Goal: Task Accomplishment & Management: Use online tool/utility

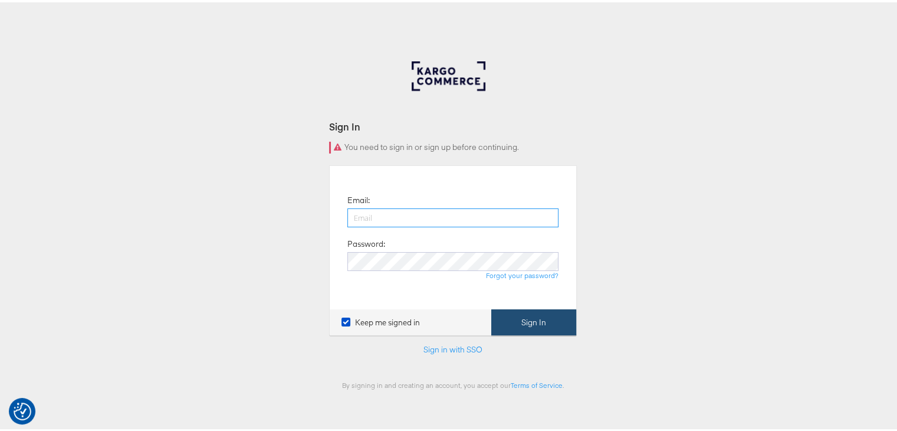
type input "[EMAIL_ADDRESS][DOMAIN_NAME]"
click at [533, 317] on button "Sign In" at bounding box center [533, 320] width 85 height 27
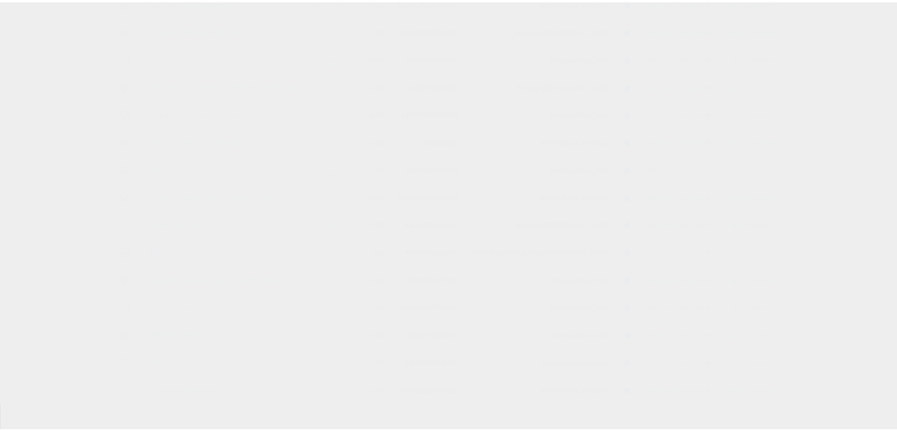
scroll to position [236, 0]
click at [167, 350] on link "TEST Account" at bounding box center [170, 351] width 43 height 9
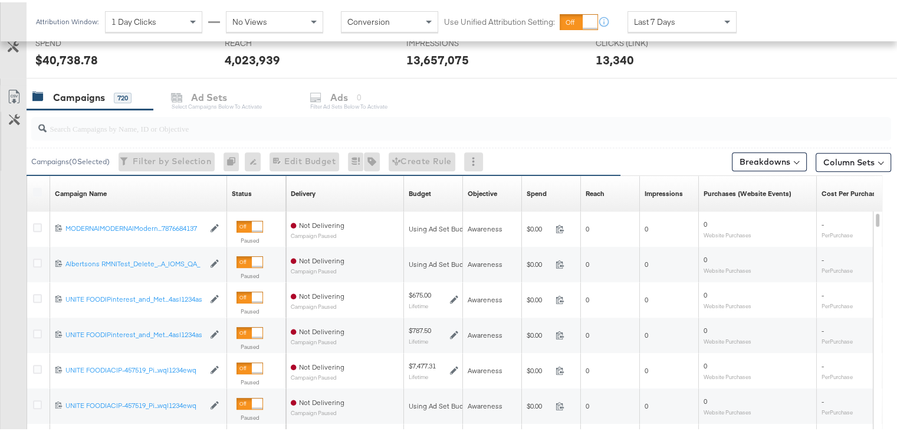
scroll to position [458, 0]
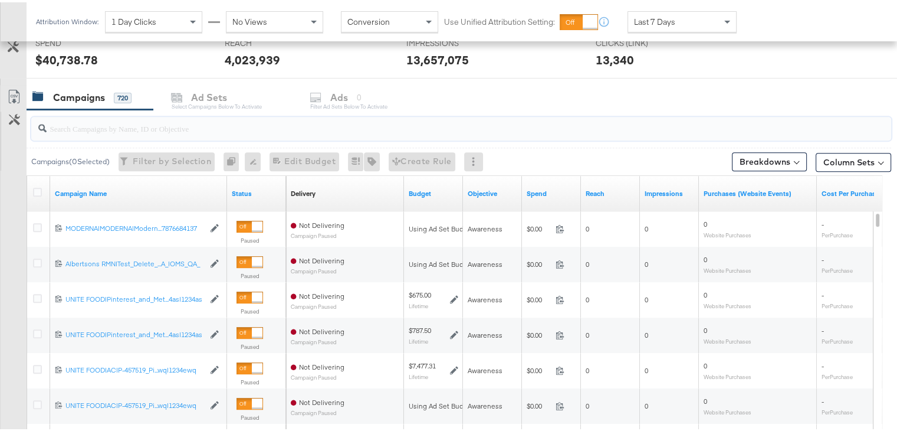
click at [198, 129] on input "search" at bounding box center [430, 121] width 767 height 23
paste input "120230827938750307"
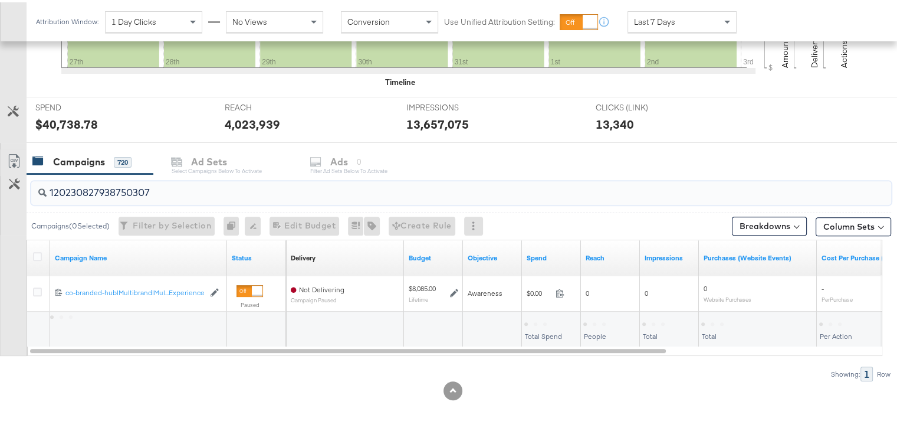
scroll to position [392, 0]
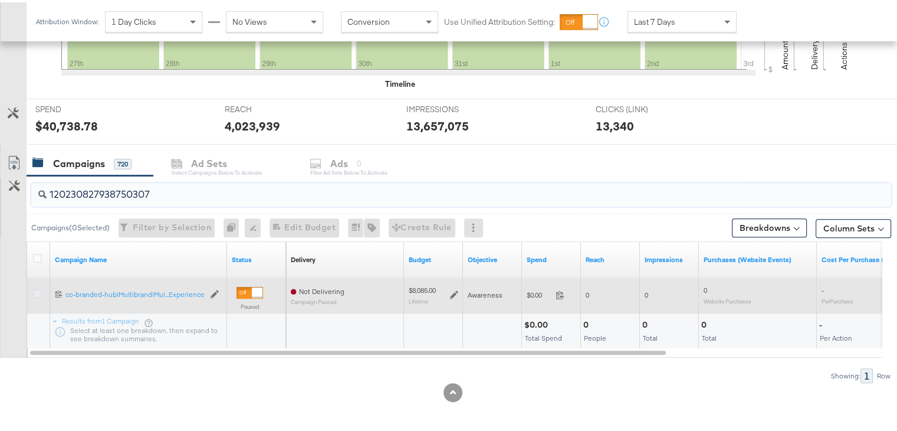
type input "120230827938750307"
click at [35, 287] on icon at bounding box center [37, 291] width 9 height 9
click at [0, 0] on input "checkbox" at bounding box center [0, 0] width 0 height 0
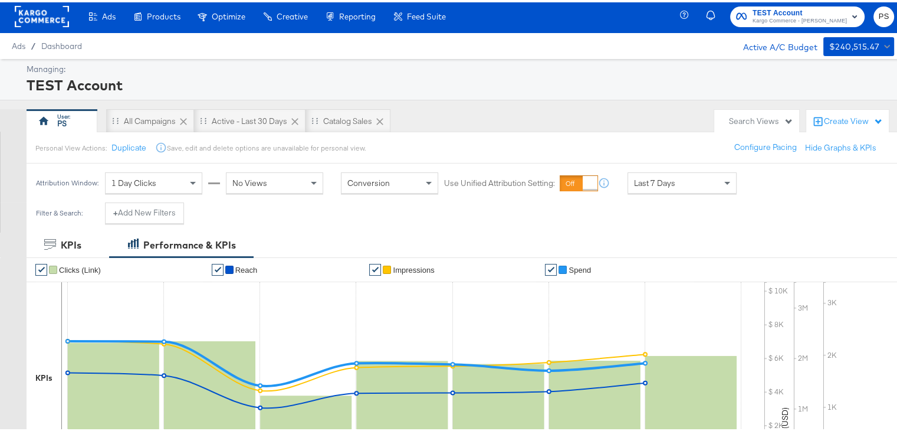
scroll to position [0, 0]
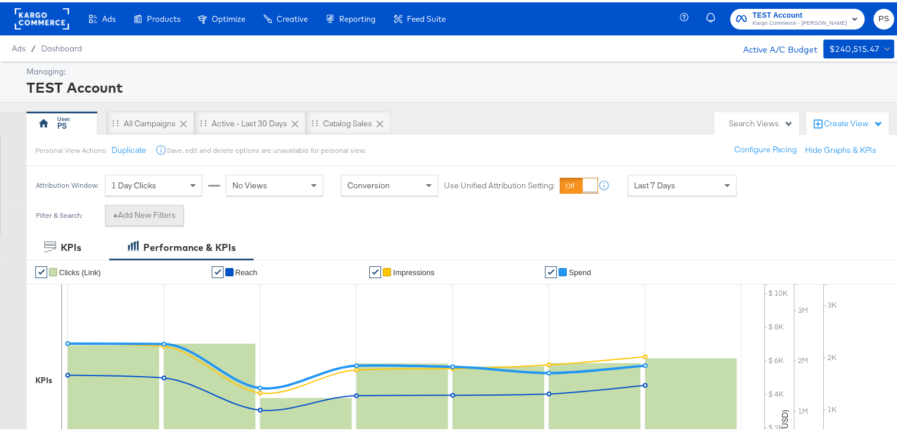
click at [150, 218] on button "+ Add New Filters" at bounding box center [144, 212] width 79 height 21
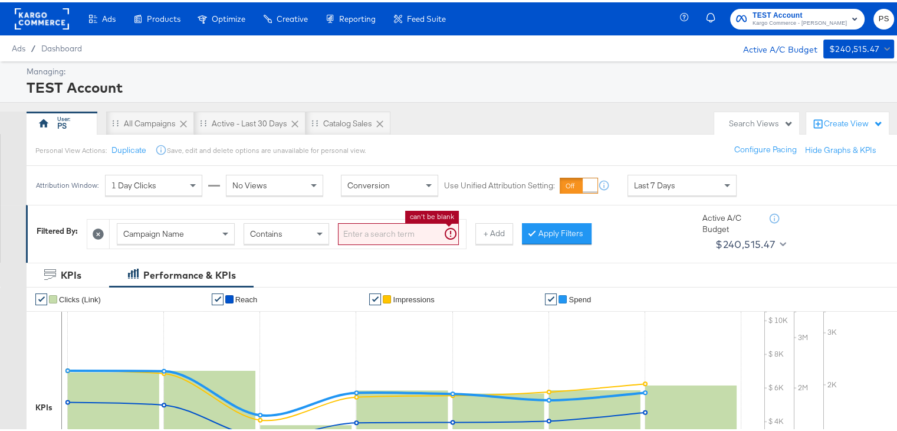
click at [359, 228] on input "search" at bounding box center [398, 232] width 121 height 22
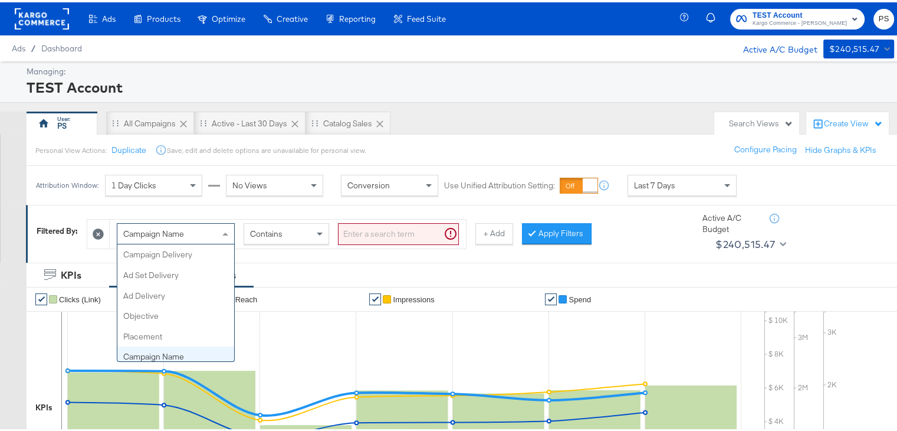
scroll to position [101, 0]
click at [165, 222] on div "Campaign Name" at bounding box center [175, 231] width 117 height 20
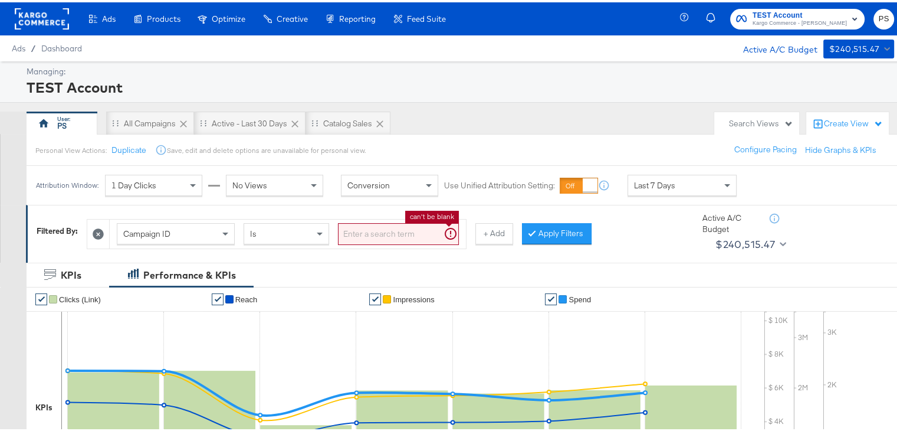
click at [366, 234] on input "search" at bounding box center [398, 232] width 121 height 22
paste input "120230827938750307"
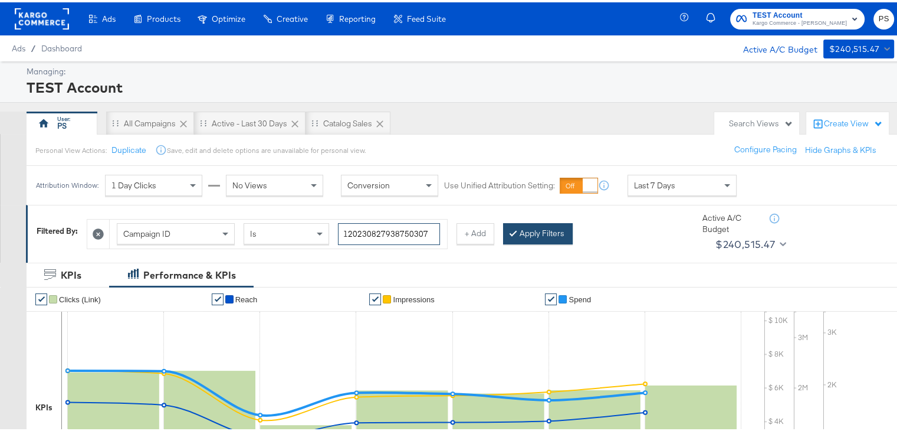
type input "120230827938750307"
click at [546, 227] on button "Apply Filters" at bounding box center [538, 231] width 70 height 21
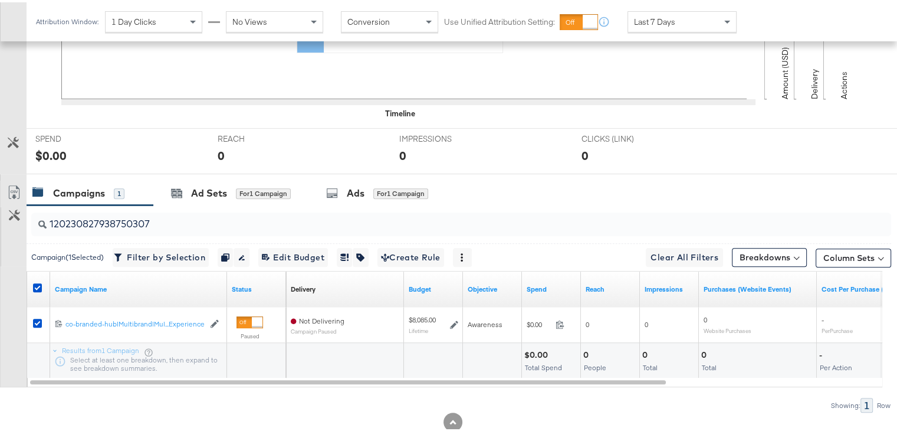
scroll to position [419, 0]
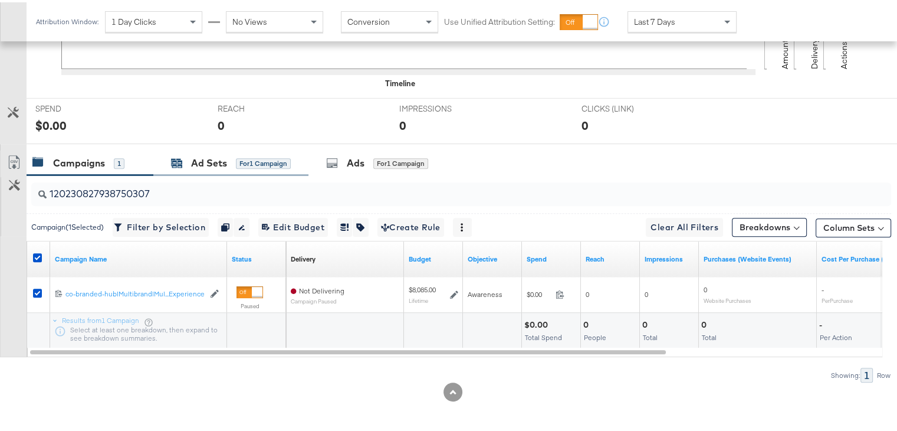
click at [211, 155] on div "Ad Sets" at bounding box center [209, 161] width 36 height 14
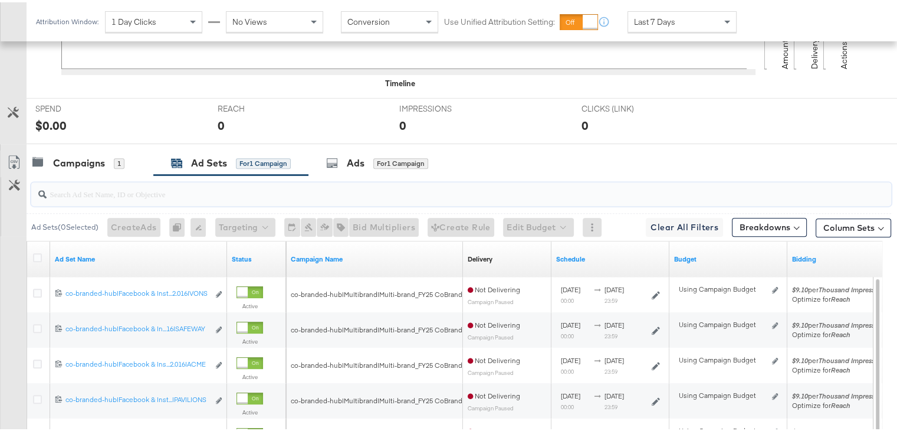
click at [154, 190] on input "search" at bounding box center [430, 186] width 767 height 23
paste input "co-branded-hub|Facebook & Instagram|Social Media|FBIG - Premium Carousel & Prod…"
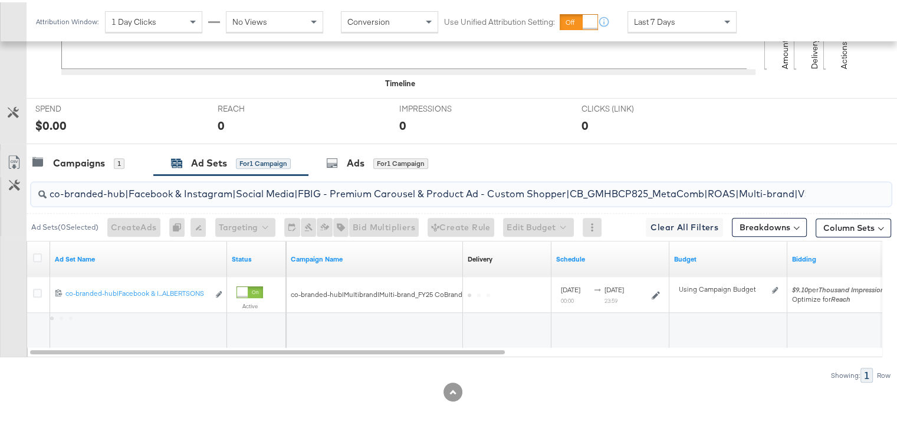
scroll to position [0, 470]
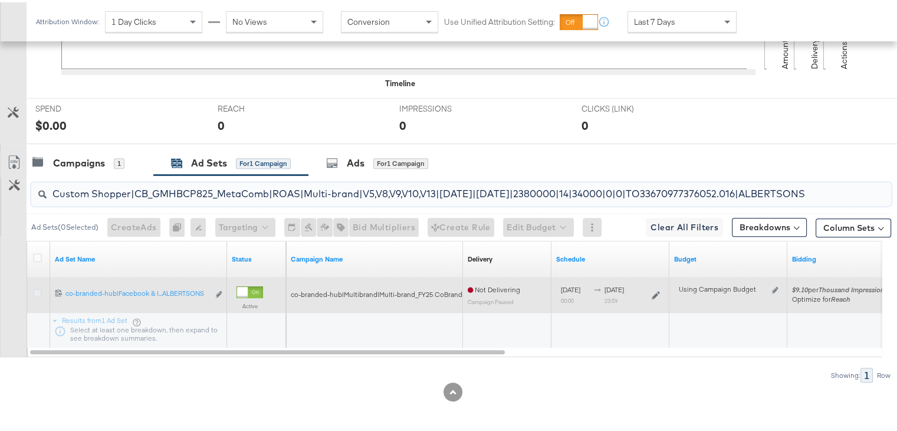
type input "co-branded-hub|Facebook & Instagram|Social Media|FBIG - Premium Carousel & Prod…"
click at [38, 288] on icon at bounding box center [37, 290] width 9 height 9
click at [0, 0] on input "checkbox" at bounding box center [0, 0] width 0 height 0
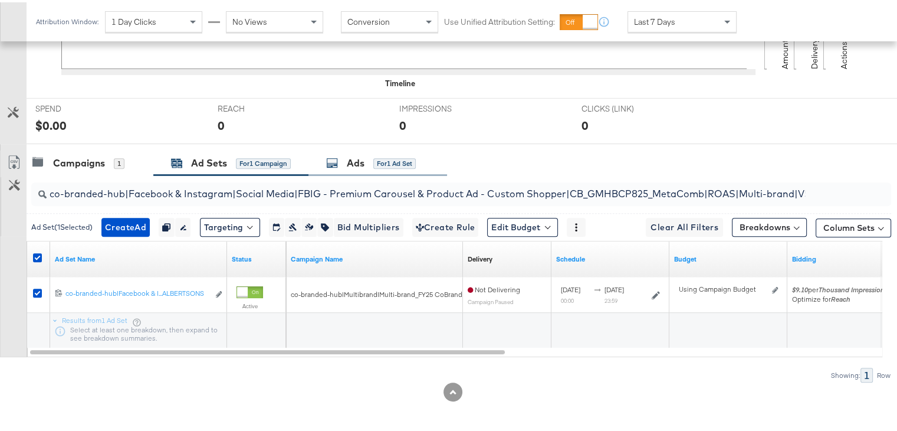
click at [346, 156] on div "Ads for 1 Ad Set" at bounding box center [371, 161] width 90 height 14
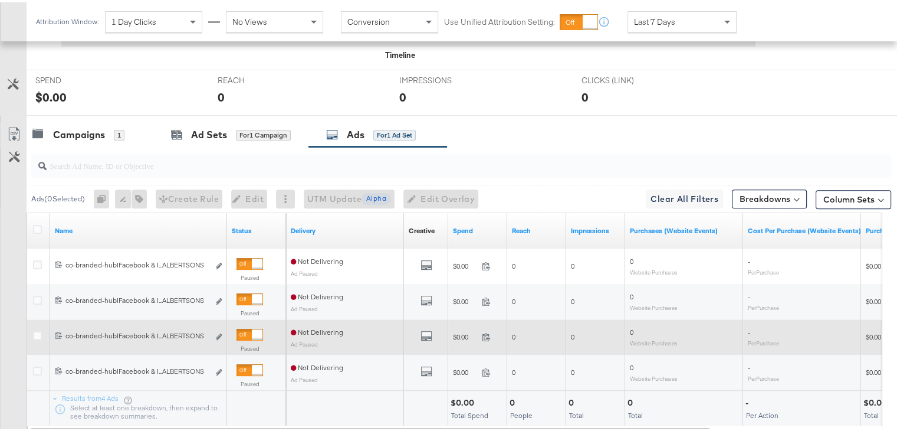
scroll to position [441, 0]
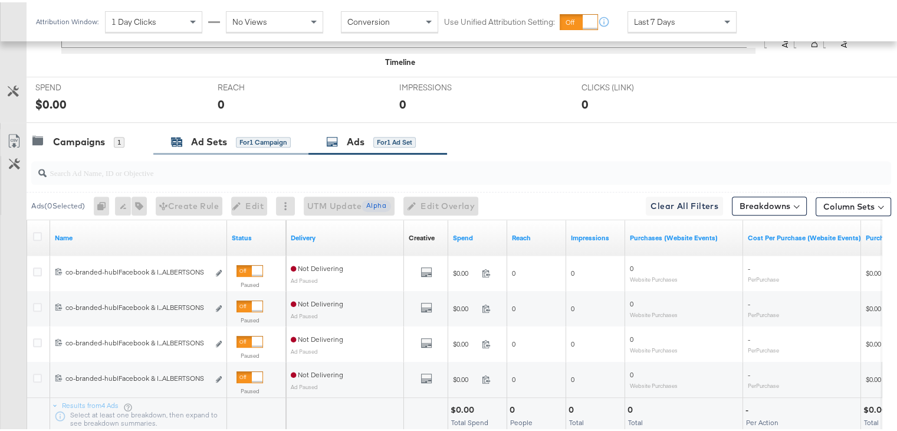
click at [206, 133] on div "Ad Sets" at bounding box center [209, 140] width 36 height 14
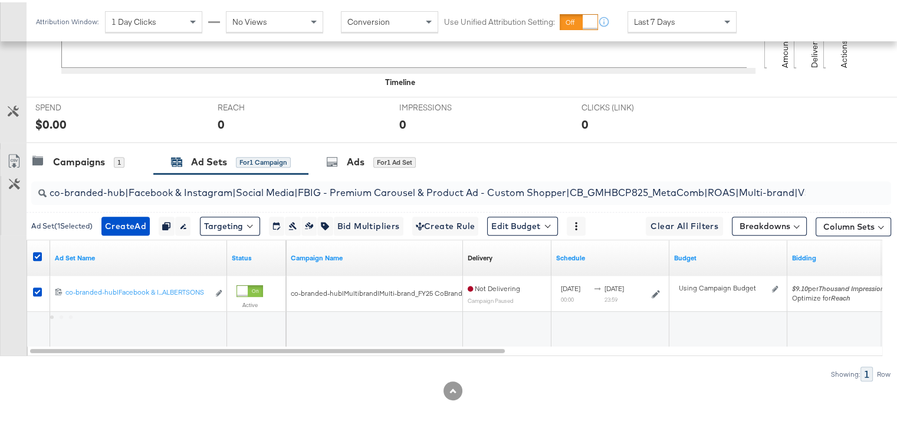
scroll to position [419, 0]
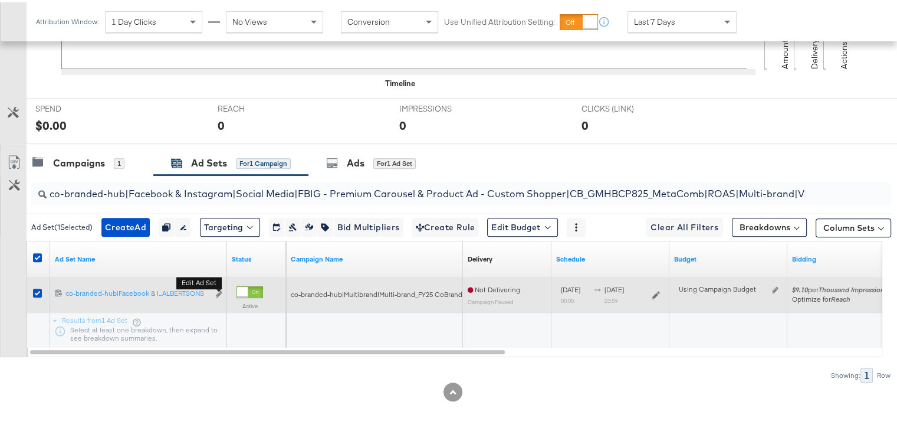
click at [218, 286] on b "Edit ad set" at bounding box center [198, 280] width 45 height 12
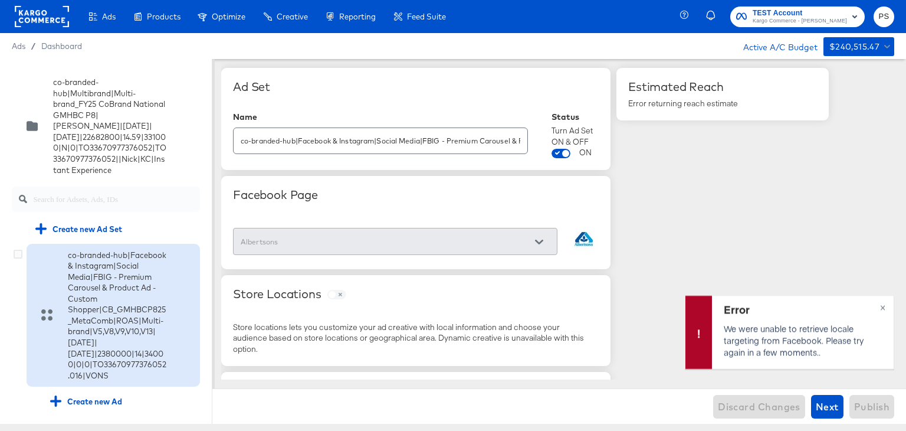
scroll to position [1422, 0]
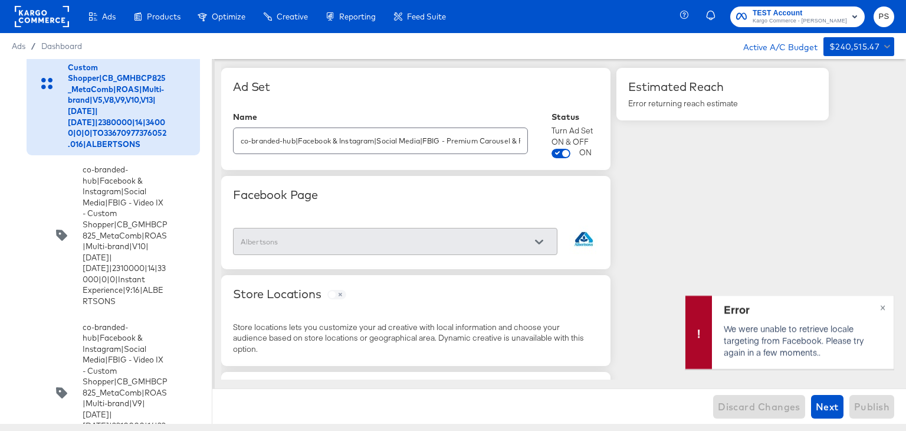
click at [18, 27] on icon at bounding box center [18, 22] width 9 height 9
click at [0, 0] on input "checkbox" at bounding box center [0, 0] width 0 height 0
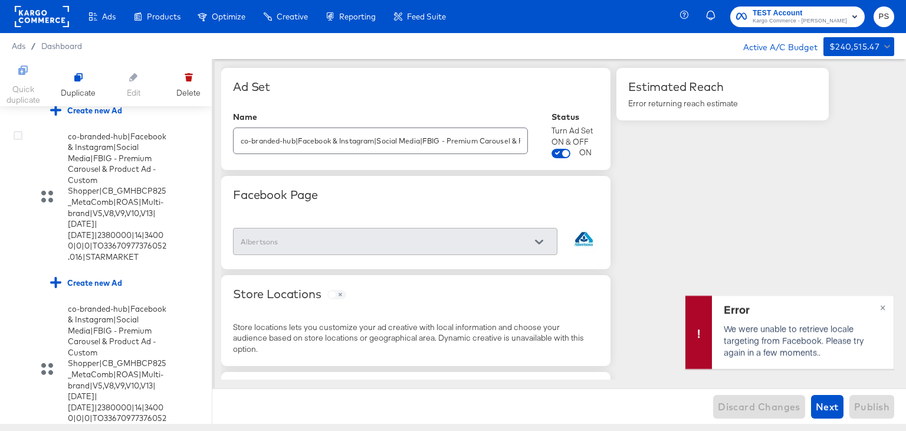
scroll to position [2158, 0]
click at [95, 114] on div "Create new Ad" at bounding box center [86, 108] width 72 height 11
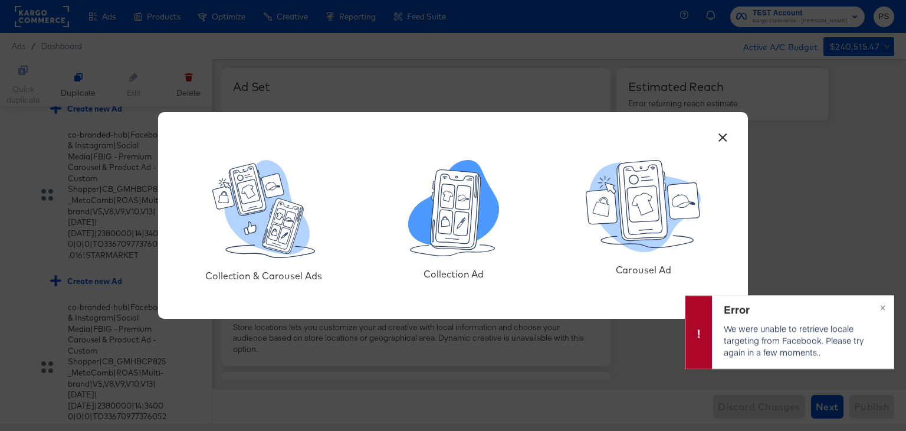
click at [460, 229] on icon at bounding box center [461, 224] width 15 height 24
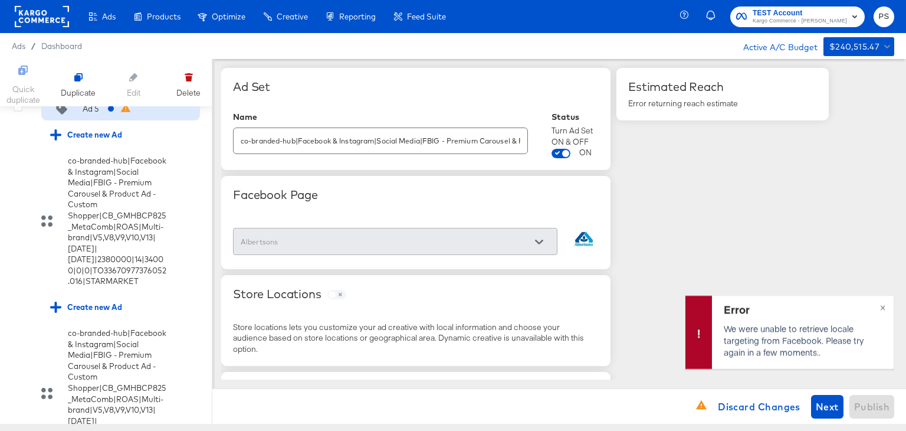
click at [100, 114] on div "Ad 5" at bounding box center [86, 109] width 73 height 12
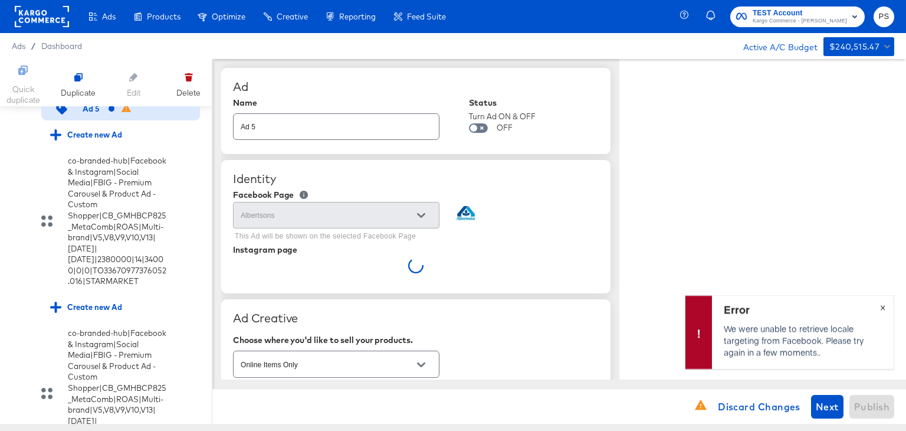
click at [883, 305] on span "×" at bounding box center [882, 306] width 5 height 14
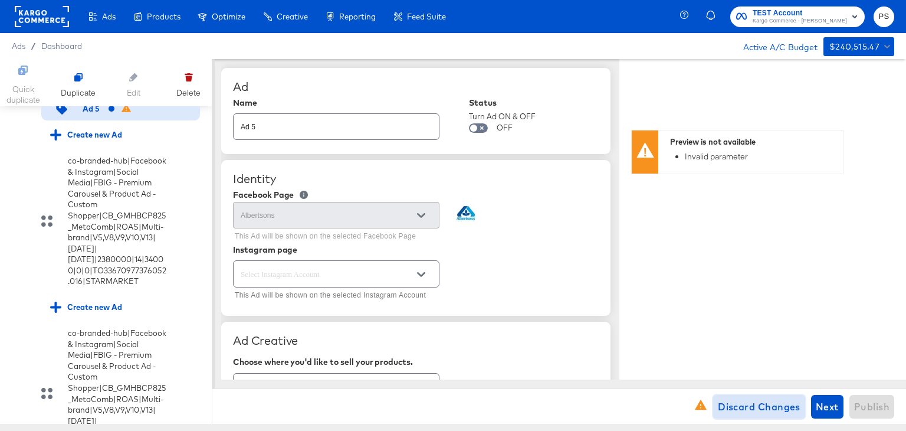
click at [731, 399] on span "Discard Changes" at bounding box center [759, 406] width 83 height 17
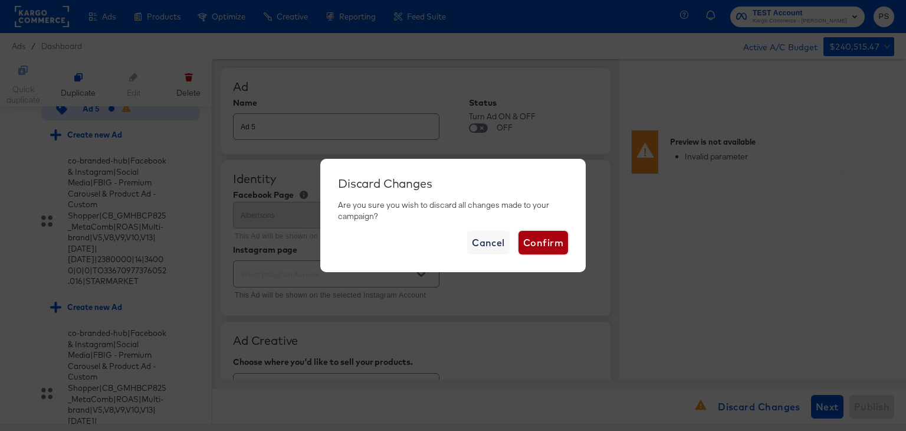
click at [533, 249] on span "Confirm" at bounding box center [543, 242] width 40 height 17
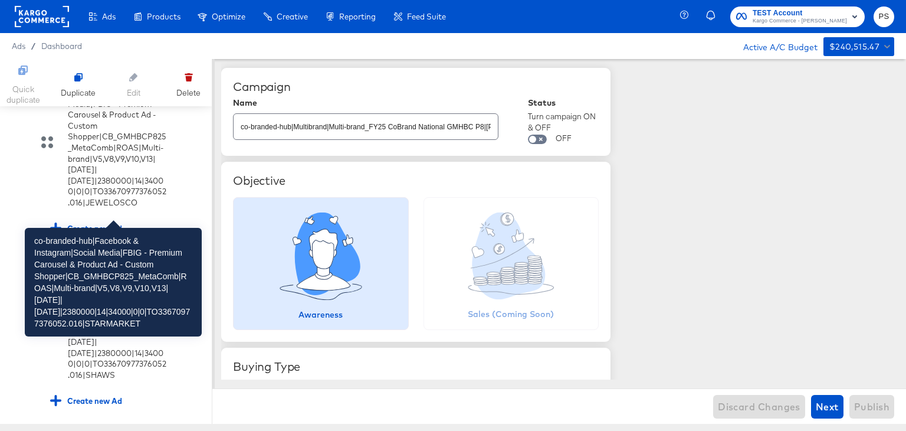
scroll to position [2422, 0]
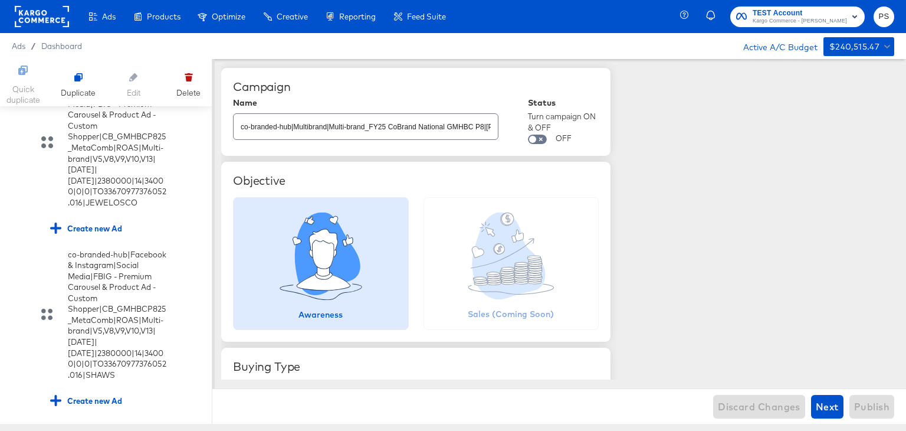
click at [99, 61] on div "Create new Ad" at bounding box center [86, 55] width 72 height 11
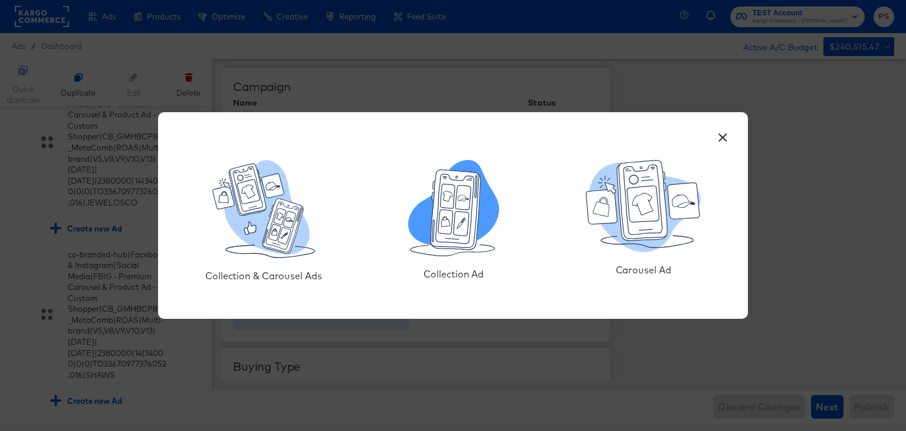
click at [462, 210] on icon at bounding box center [456, 210] width 50 height 80
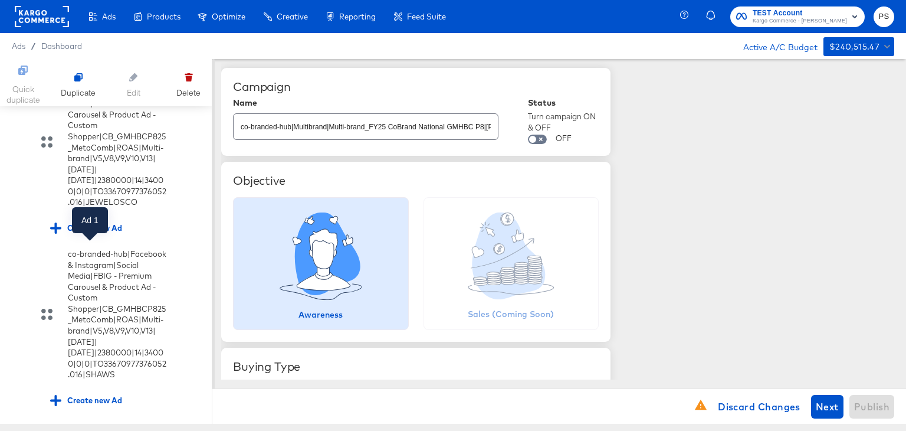
click at [90, 35] on div "Ad 1" at bounding box center [90, 29] width 15 height 11
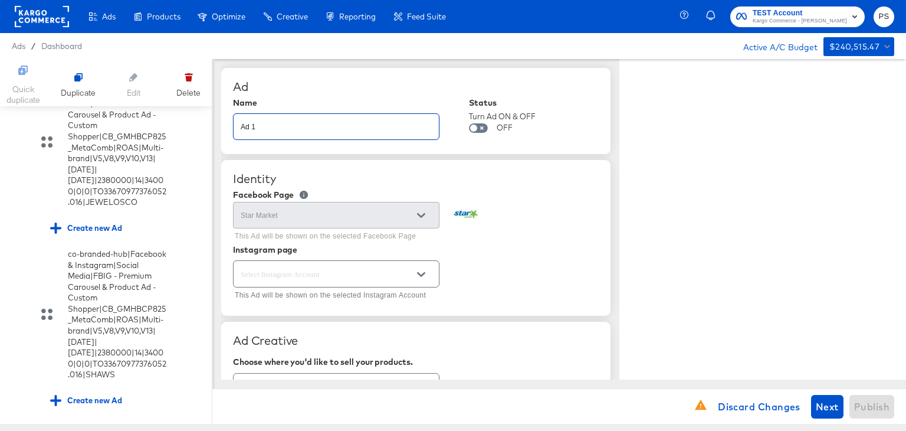
click at [342, 126] on input "Ad 1" at bounding box center [336, 121] width 205 height 25
paste input "co-branded-hub|Facebook & Instagram|Social Media|FBIG - Video IX - Custom Shopp…"
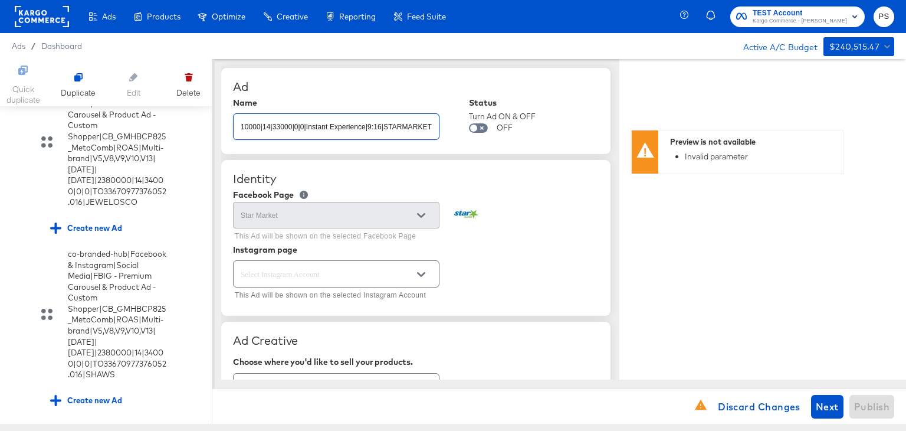
type input "co-branded-hub|Facebook & Instagram|Social Media|FBIG - Video IX - Custom Shopp…"
type textarea "x"
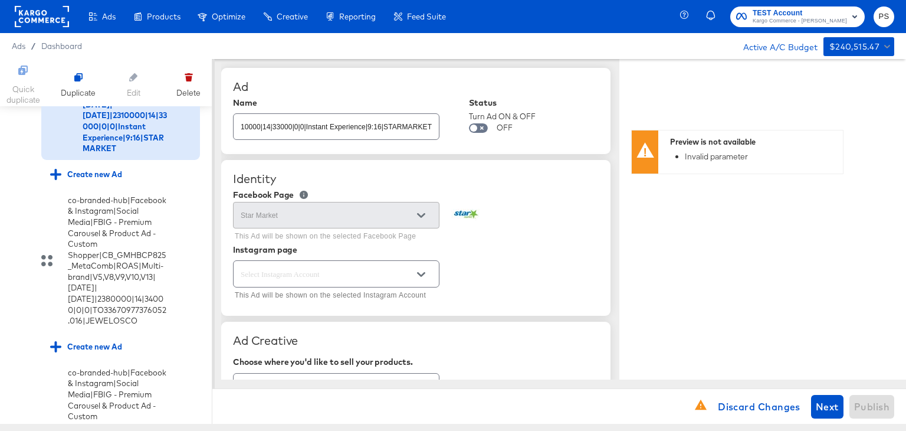
scroll to position [0, 0]
click at [481, 192] on div "Facebook Page" at bounding box center [416, 194] width 366 height 9
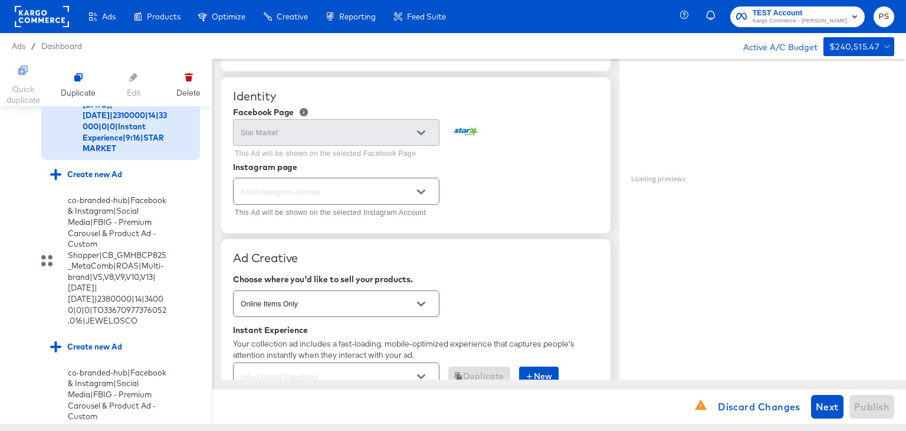
scroll to position [85, 0]
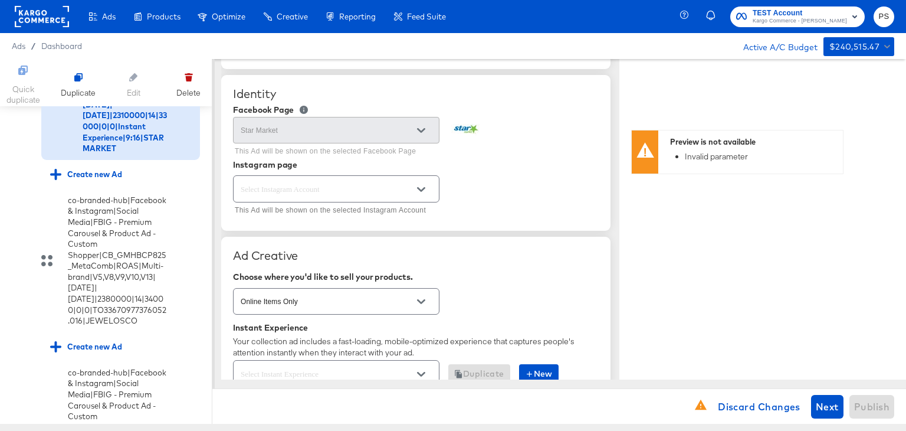
click at [366, 197] on div at bounding box center [336, 188] width 206 height 27
click at [428, 191] on button "Open" at bounding box center [421, 190] width 18 height 18
click at [416, 182] on button "Open" at bounding box center [421, 190] width 18 height 18
click at [264, 235] on li "starmarkets" at bounding box center [336, 236] width 205 height 19
type input "starmarkets"
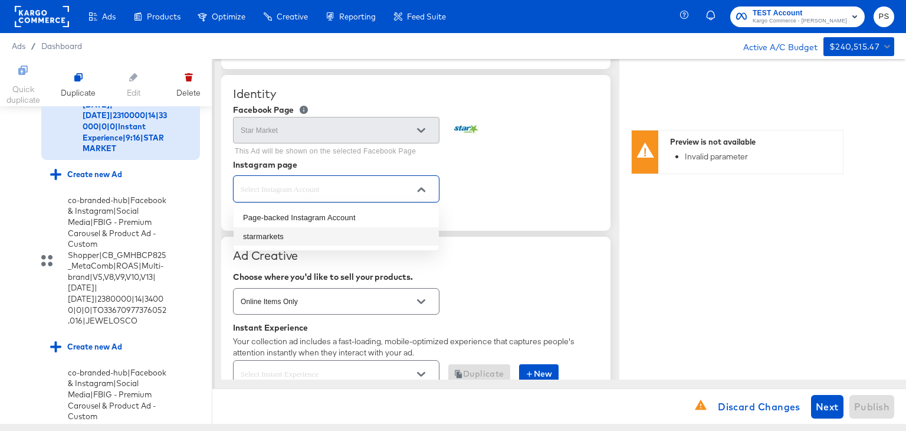
type textarea "x"
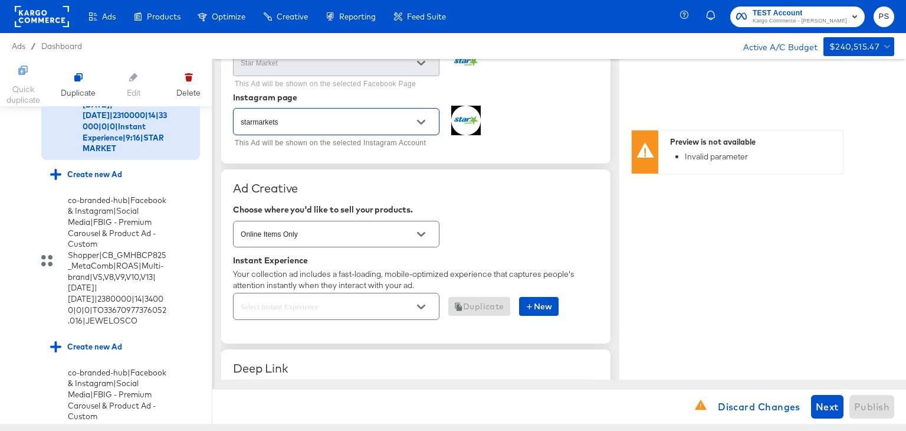
scroll to position [163, 0]
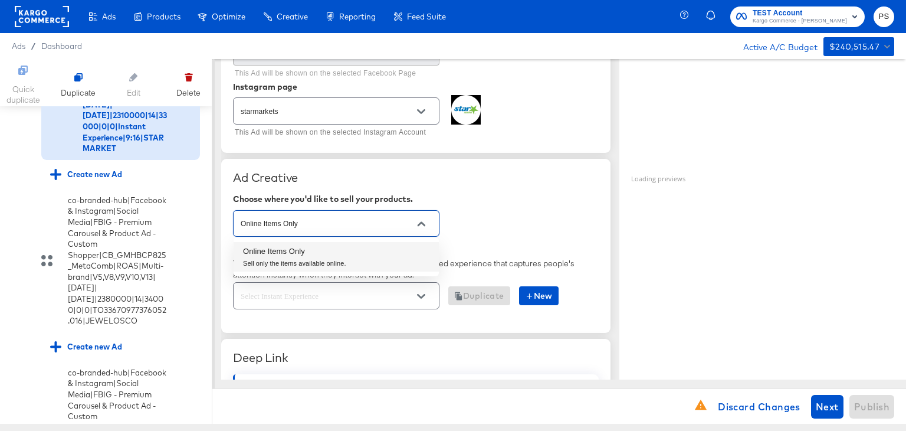
click at [306, 217] on input "Online Items Only" at bounding box center [327, 224] width 178 height 14
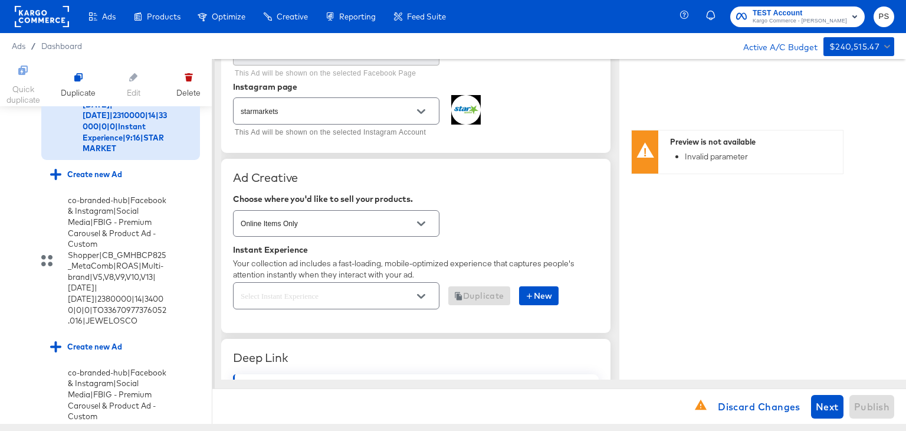
click at [486, 208] on div "Online Items Only" at bounding box center [416, 223] width 366 height 31
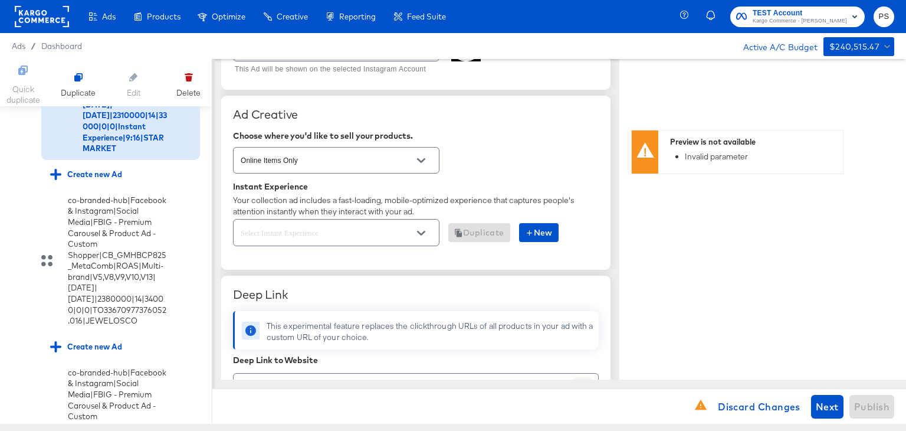
scroll to position [245, 0]
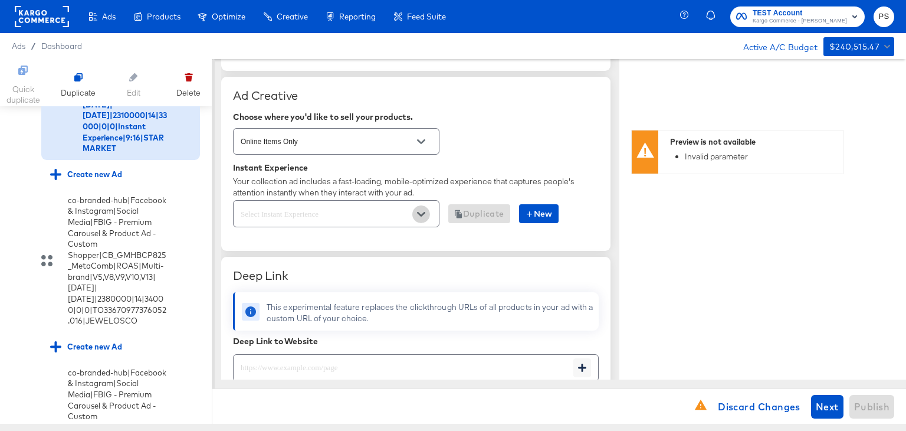
click at [421, 213] on icon "Open" at bounding box center [421, 214] width 8 height 8
click at [422, 216] on icon "Open" at bounding box center [421, 214] width 8 height 8
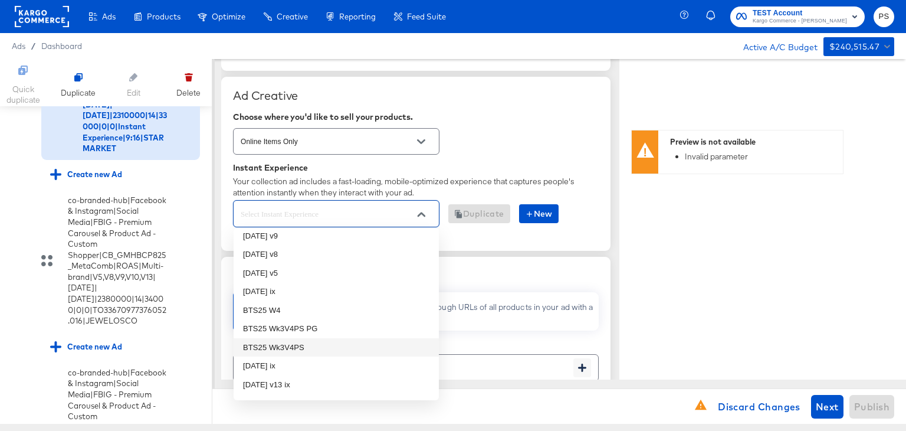
scroll to position [24, 0]
click at [264, 275] on li "[DATE] v5" at bounding box center [336, 274] width 205 height 19
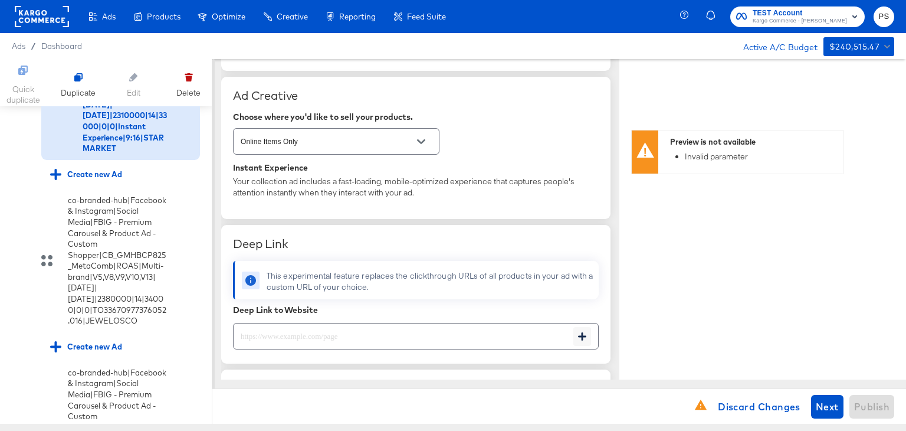
type textarea "x"
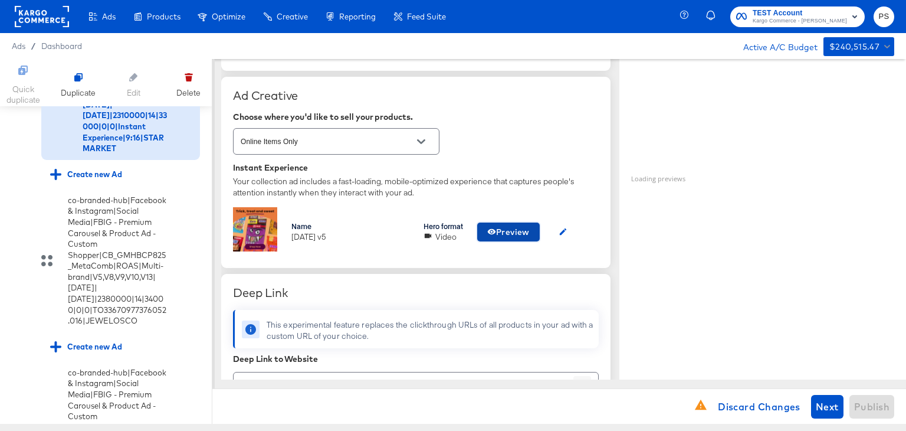
click at [513, 228] on span "Preview" at bounding box center [508, 232] width 42 height 15
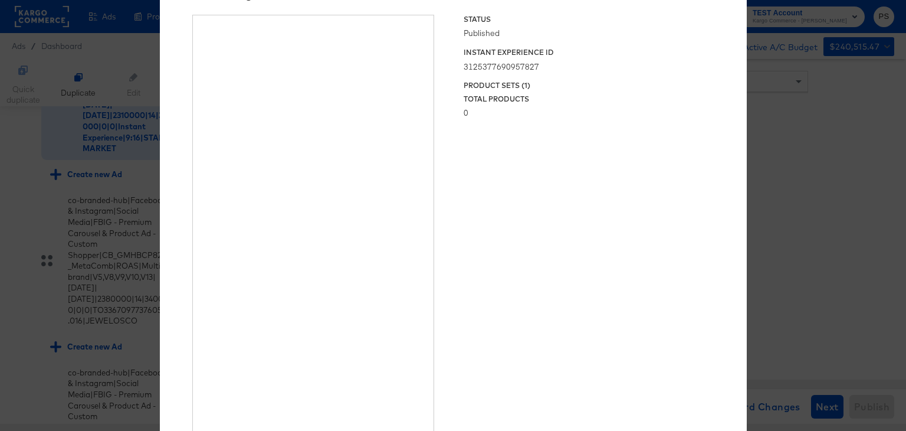
click at [829, 220] on div "× Previewing ' [DATE] v5 ' Status Published Instant Experience ID 3125377690957…" at bounding box center [453, 215] width 906 height 431
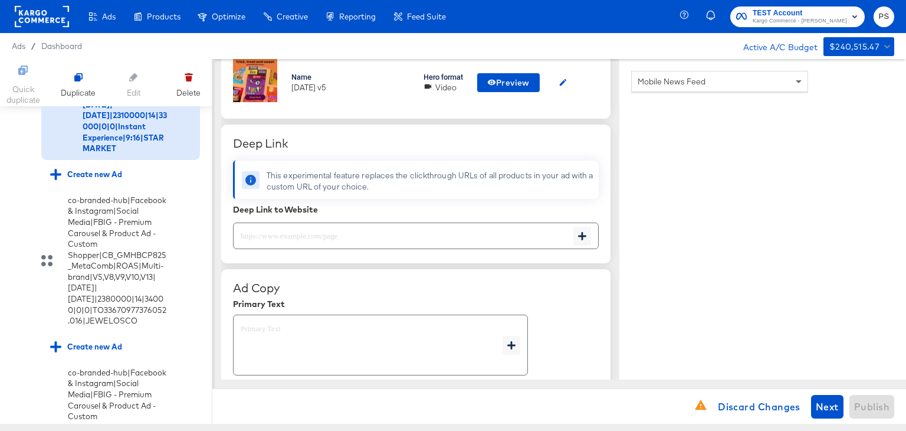
scroll to position [396, 0]
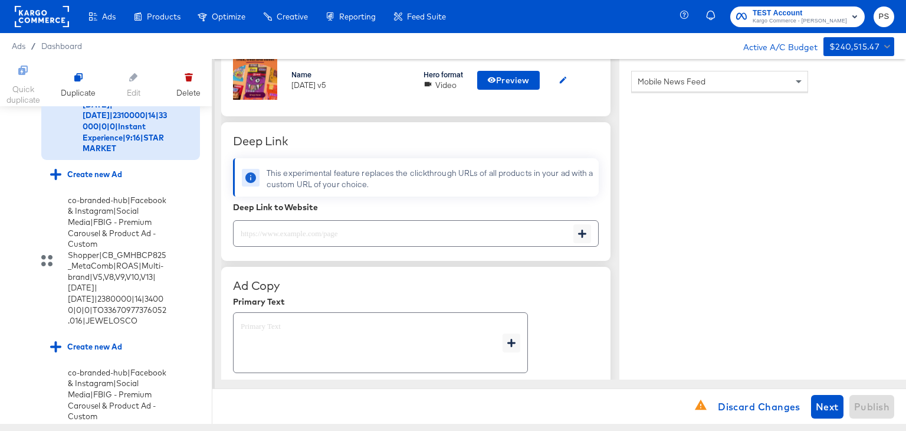
click at [415, 241] on div at bounding box center [416, 233] width 366 height 27
type textarea "x"
click at [344, 229] on input "text" at bounding box center [404, 228] width 340 height 25
paste input "[URL][DOMAIN_NAME]"
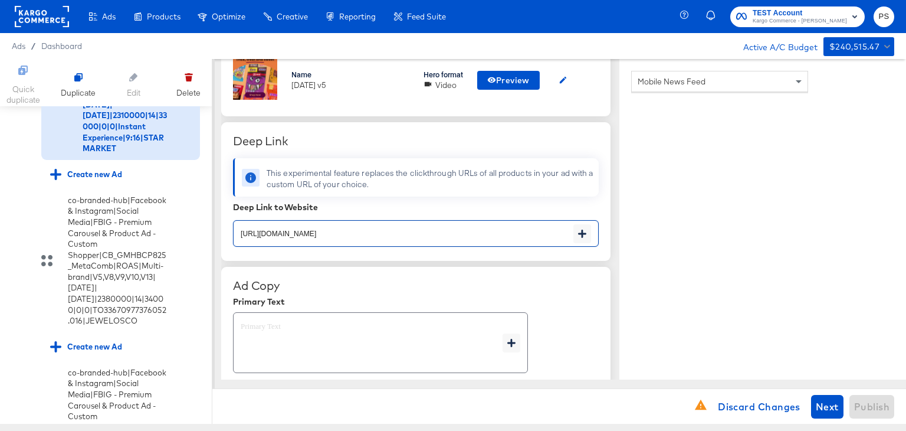
type input "[URL][DOMAIN_NAME]"
type textarea "x"
click at [331, 353] on textarea at bounding box center [372, 343] width 262 height 42
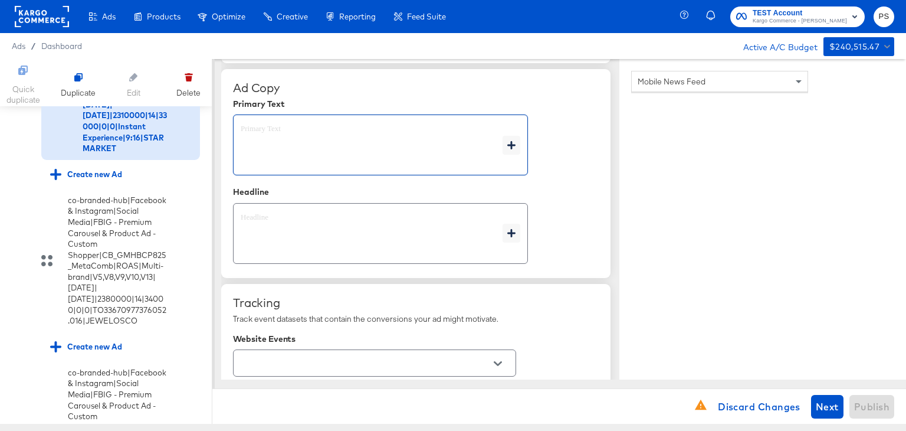
scroll to position [595, 0]
type textarea "x"
paste textarea "Shop your favorite brands for you and your home!"
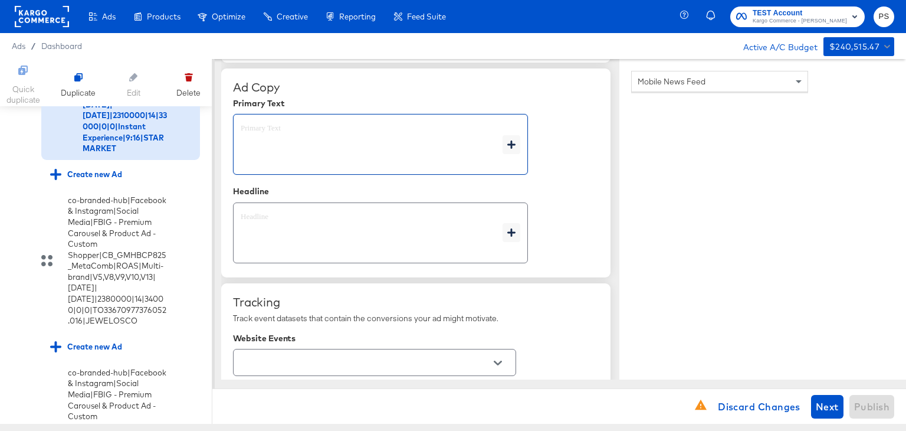
type textarea "Shop your favorite brands for you and your home!"
type textarea "x"
type textarea "Shop your favorite brands for you and your home!"
type textarea "x"
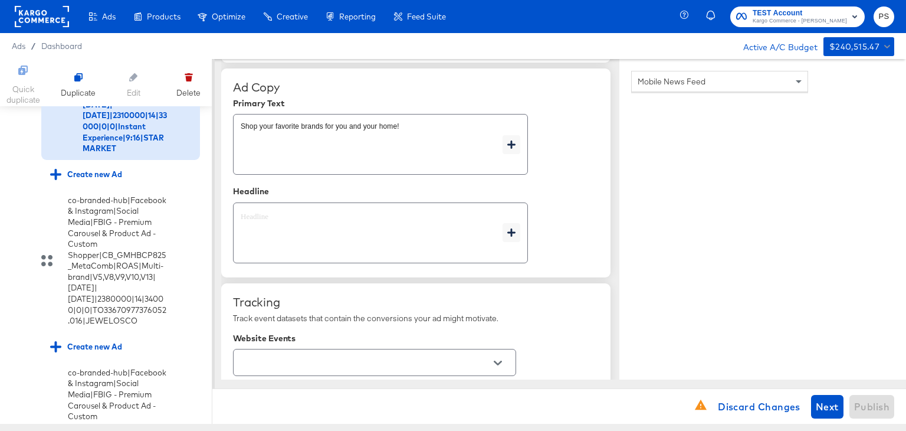
type textarea "x"
click at [406, 222] on textarea at bounding box center [372, 233] width 262 height 42
type textarea "x"
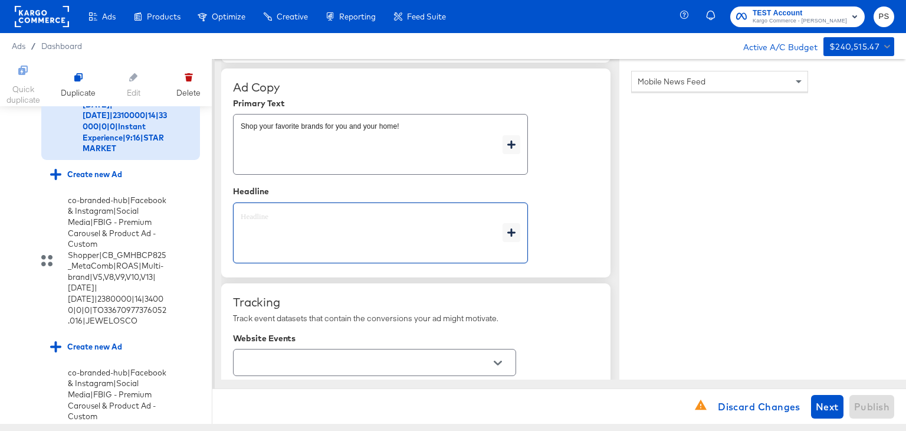
paste textarea "Explore latest arrivals"
type textarea "Explore latest arrivals"
type textarea "x"
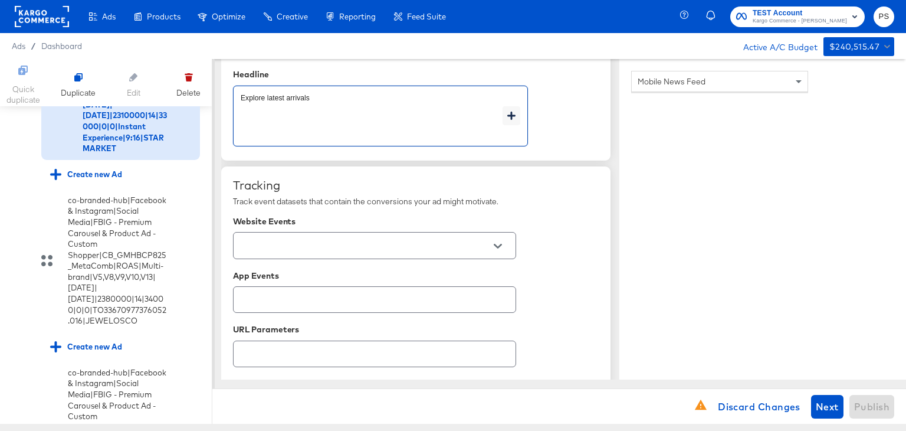
scroll to position [716, 0]
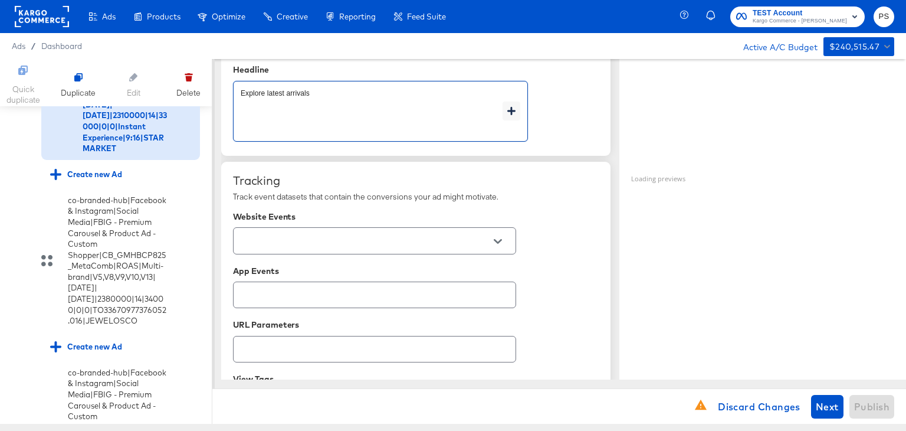
click at [385, 231] on div at bounding box center [374, 240] width 283 height 27
type textarea "Explore latest arrivals"
type textarea "x"
click at [498, 237] on icon "Open" at bounding box center [498, 241] width 8 height 8
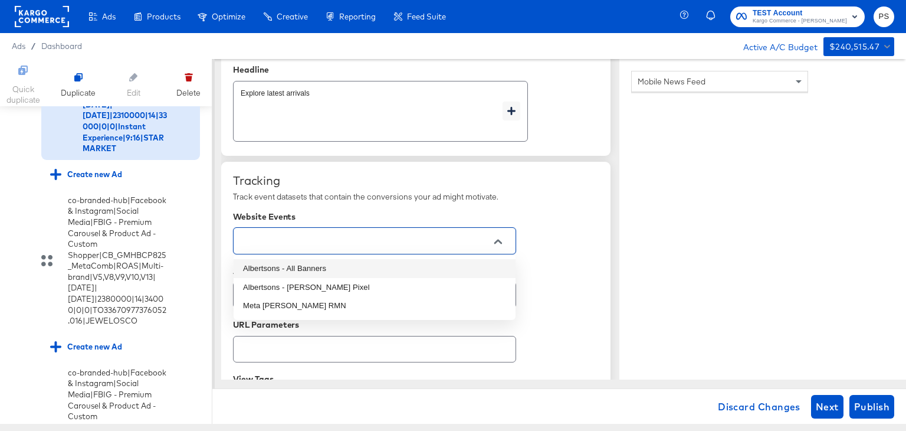
click at [319, 269] on li "Albertsons - All Banners" at bounding box center [375, 268] width 282 height 19
type textarea "x"
type input "Albertsons - All Banners"
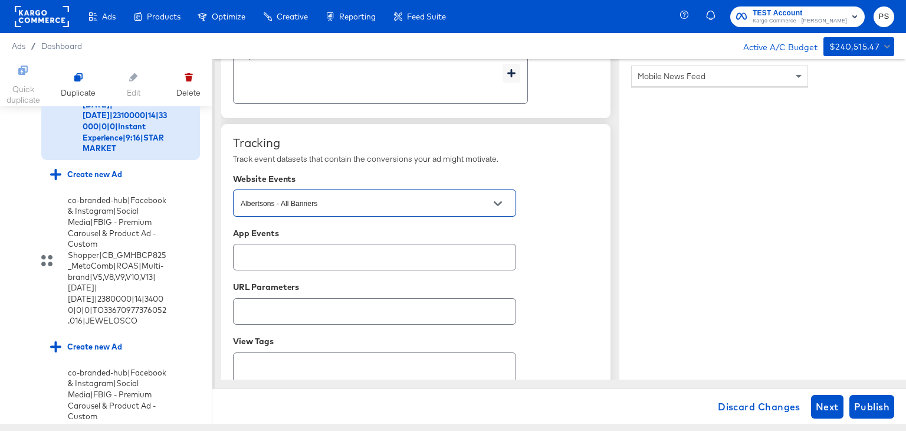
scroll to position [753, 0]
click at [340, 260] on input "text" at bounding box center [365, 259] width 254 height 14
click at [537, 274] on div "Tracking Track event datasets that contain the conversions your ad might motiva…" at bounding box center [416, 284] width 366 height 294
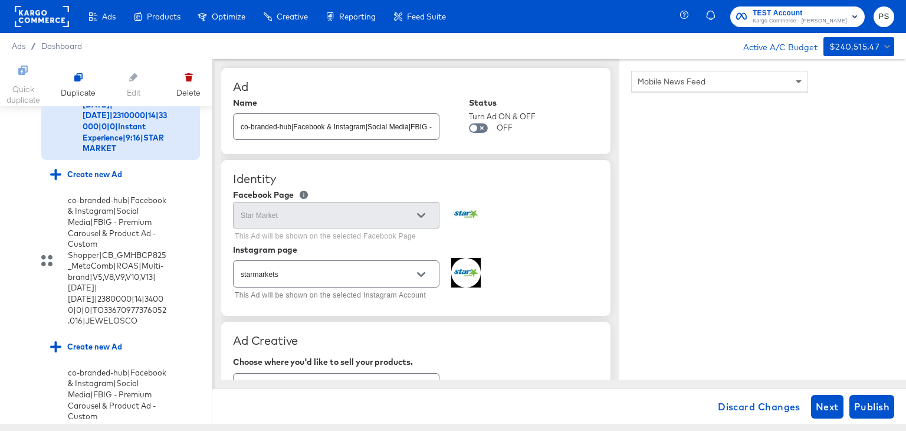
scroll to position [29, 0]
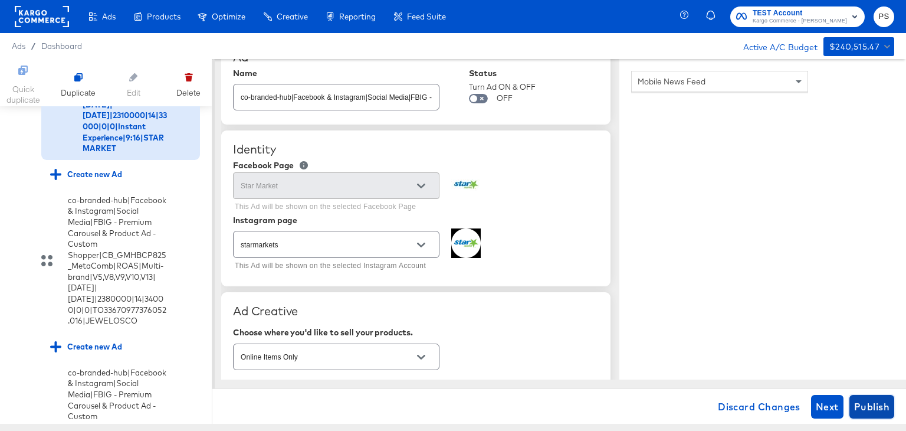
click at [868, 409] on span "Publish" at bounding box center [871, 406] width 35 height 17
type textarea "x"
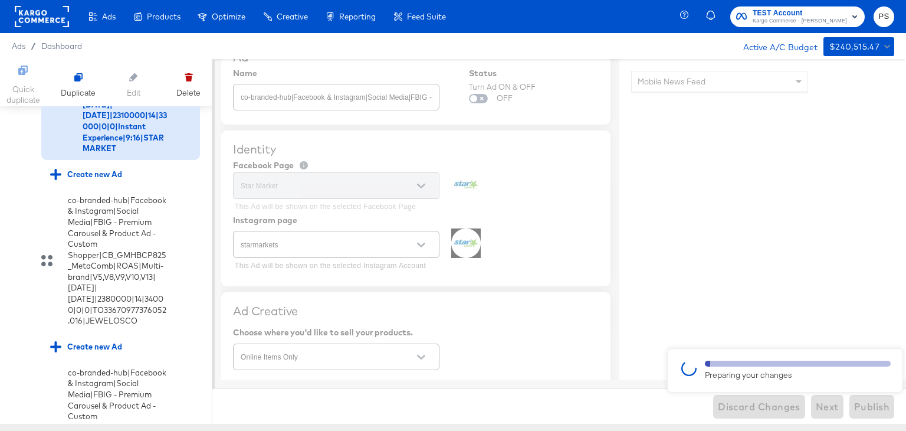
type textarea "x"
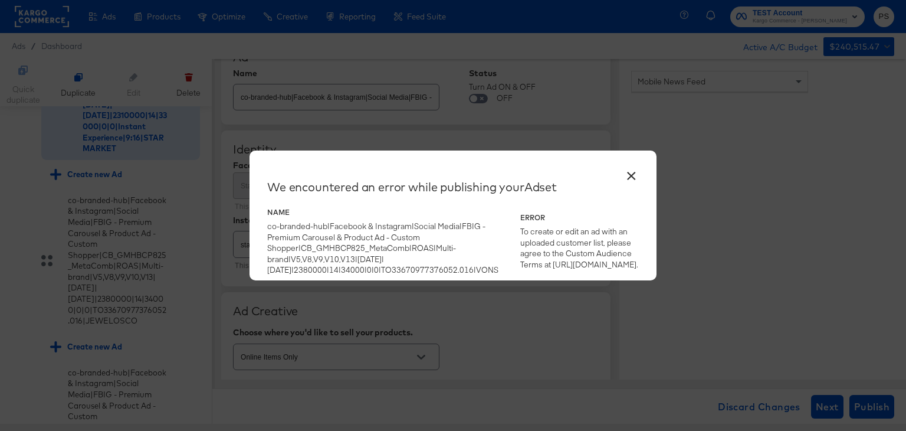
click at [632, 177] on button "×" at bounding box center [631, 172] width 21 height 21
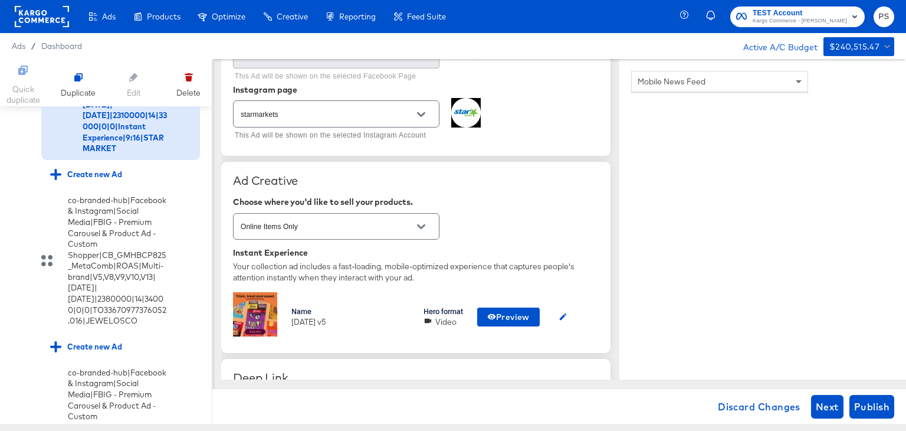
scroll to position [0, 0]
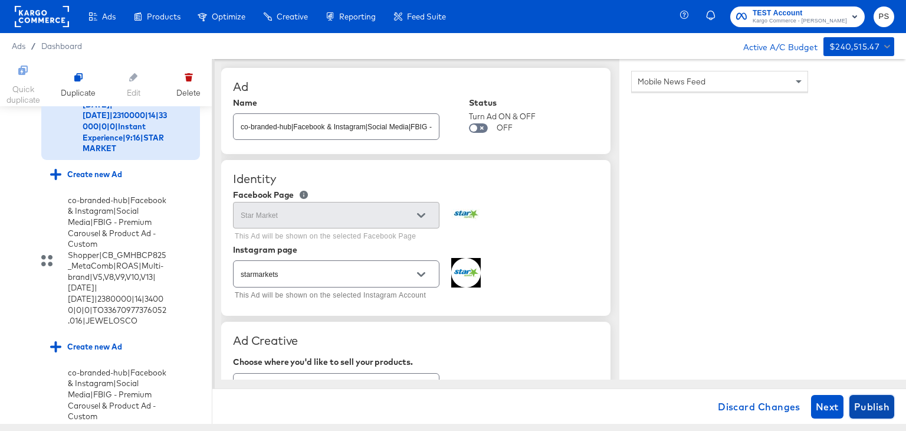
click at [868, 409] on span "Publish" at bounding box center [871, 406] width 35 height 17
type textarea "x"
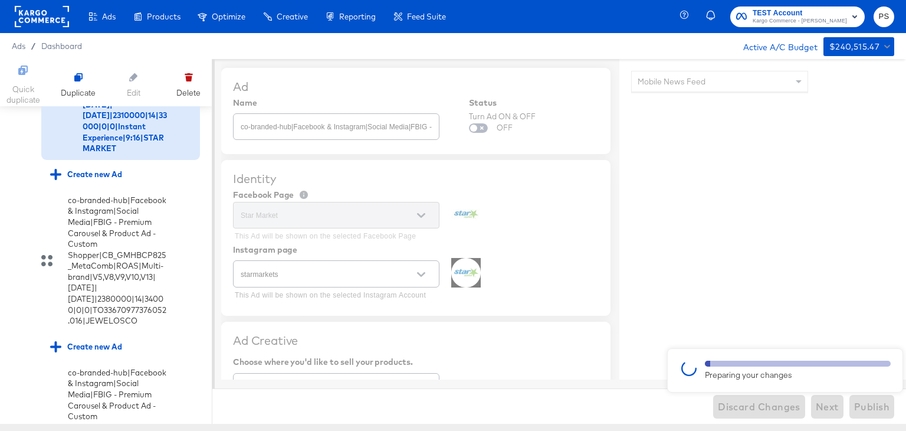
type textarea "x"
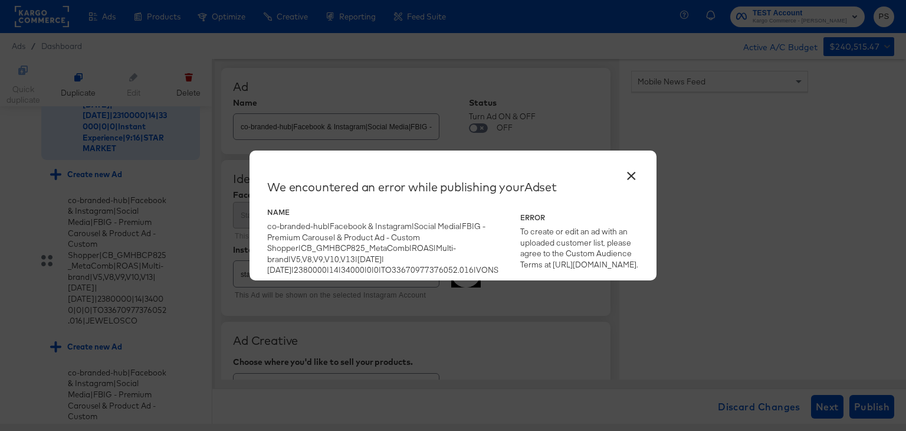
click at [635, 179] on button "×" at bounding box center [631, 172] width 21 height 21
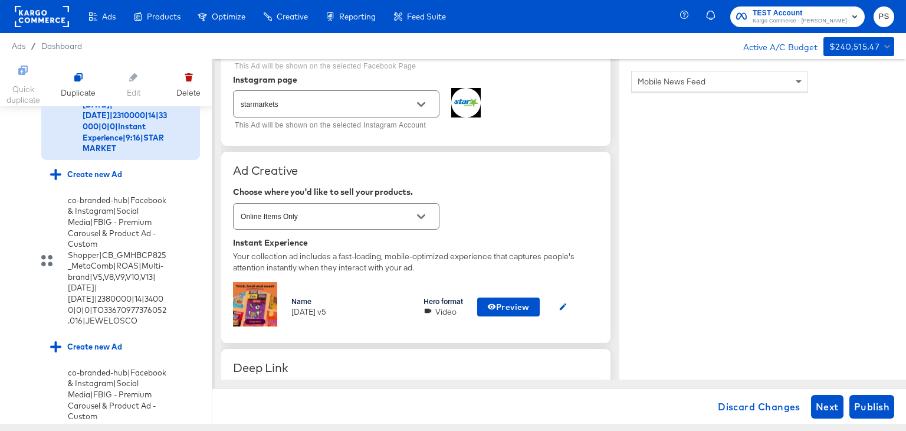
scroll to position [170, 0]
drag, startPoint x: 295, startPoint y: 309, endPoint x: 326, endPoint y: 309, distance: 30.7
click at [326, 309] on div "[DATE] v5" at bounding box center [350, 311] width 118 height 11
drag, startPoint x: 326, startPoint y: 309, endPoint x: 286, endPoint y: 313, distance: 40.3
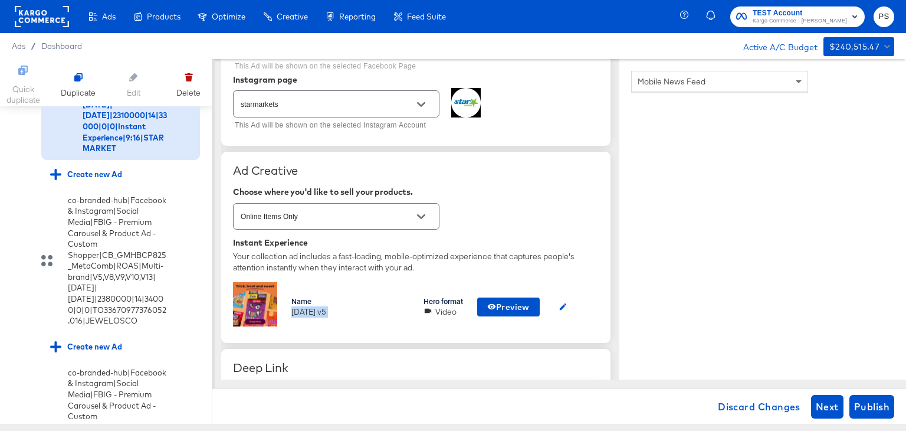
click at [286, 313] on div "Name [DATE] v5 Hero format Video Preview" at bounding box center [416, 306] width 366 height 49
click at [304, 309] on div "[DATE] v5" at bounding box center [350, 311] width 118 height 11
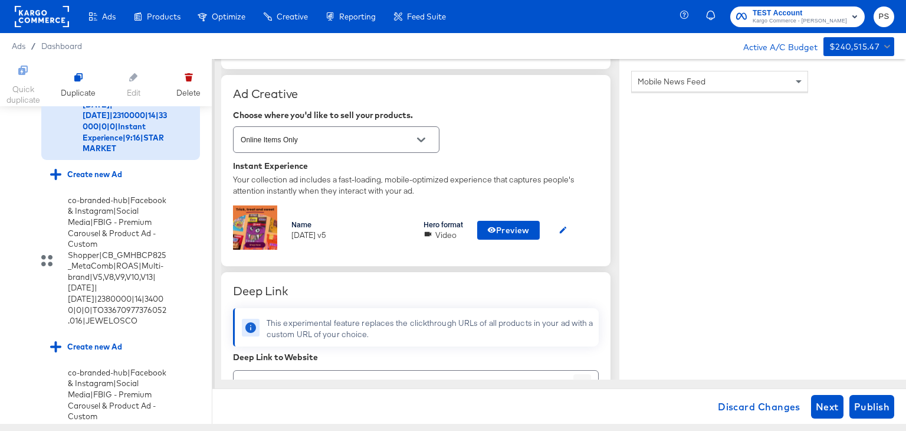
scroll to position [267, 0]
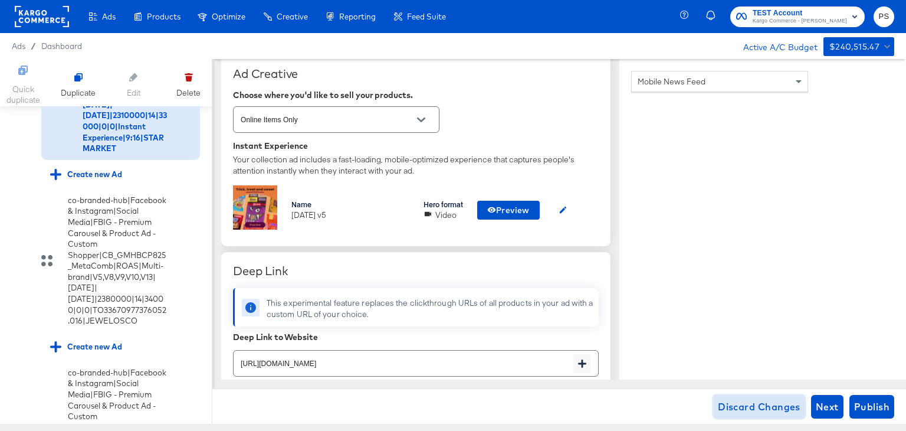
click at [770, 408] on span "Discard Changes" at bounding box center [759, 406] width 83 height 17
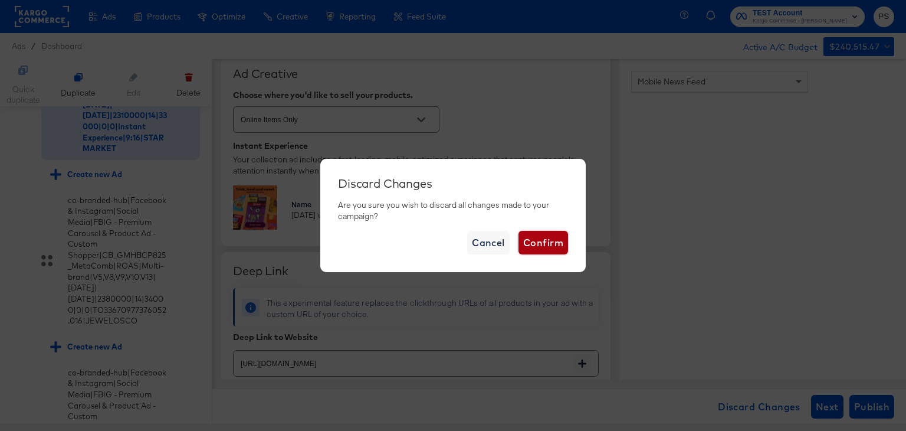
click at [549, 244] on span "Confirm" at bounding box center [543, 242] width 40 height 17
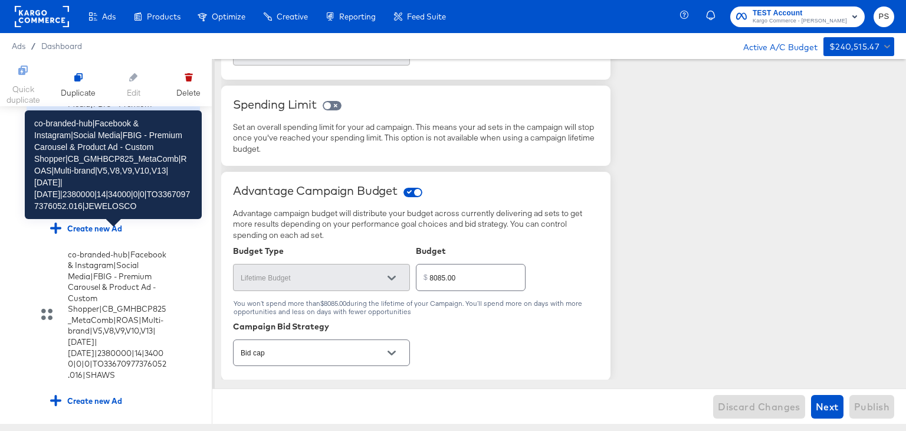
scroll to position [2463, 0]
click at [106, 208] on div "co-branded-hub|Facebook & Instagram|Social Media|FBIG - Premium Carousel & Prod…" at bounding box center [118, 143] width 100 height 132
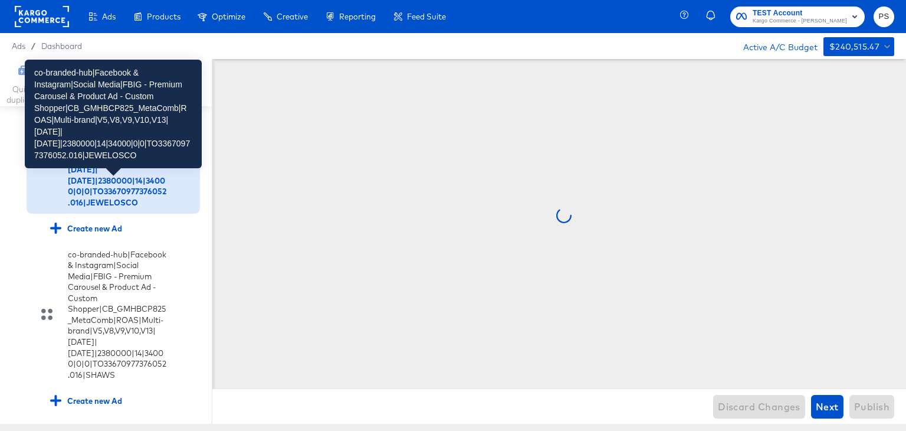
scroll to position [2513, 0]
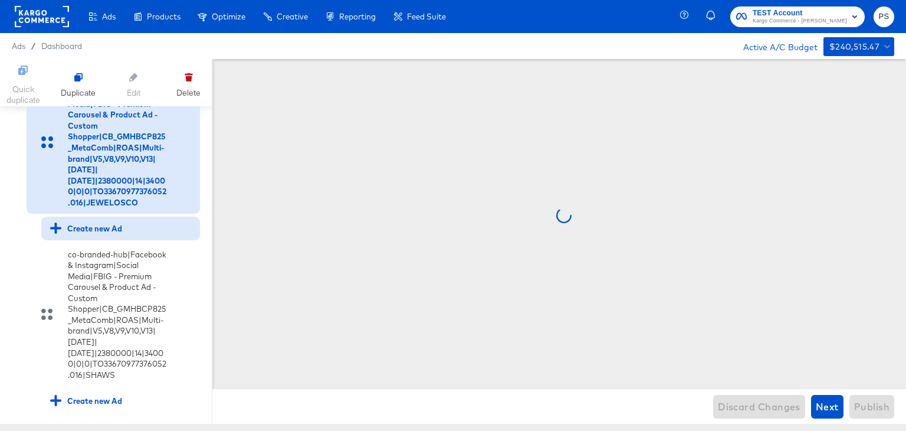
click at [95, 234] on div "Create new Ad" at bounding box center [86, 227] width 72 height 11
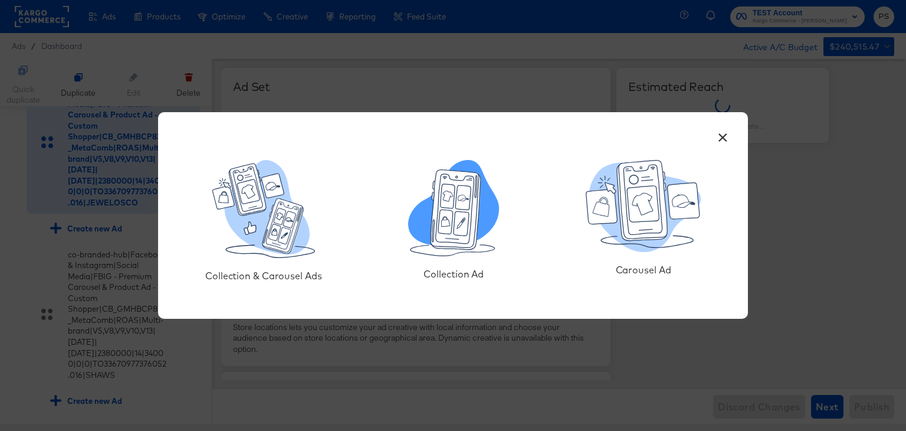
click at [458, 206] on icon at bounding box center [463, 197] width 15 height 24
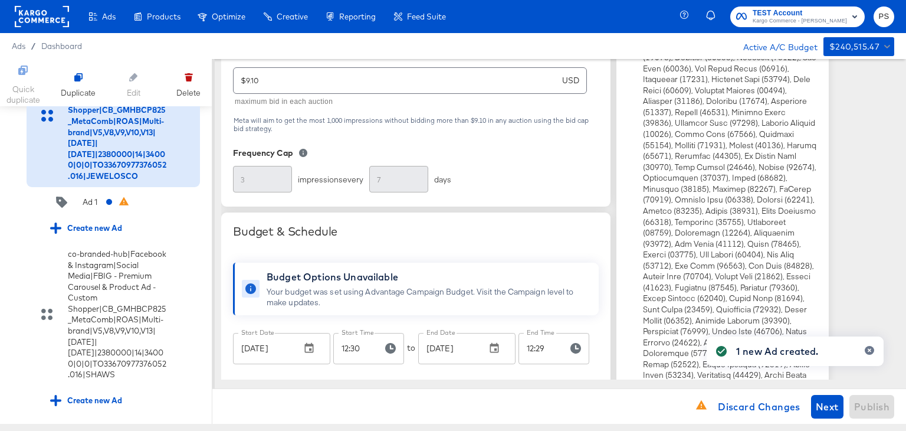
scroll to position [444, 0]
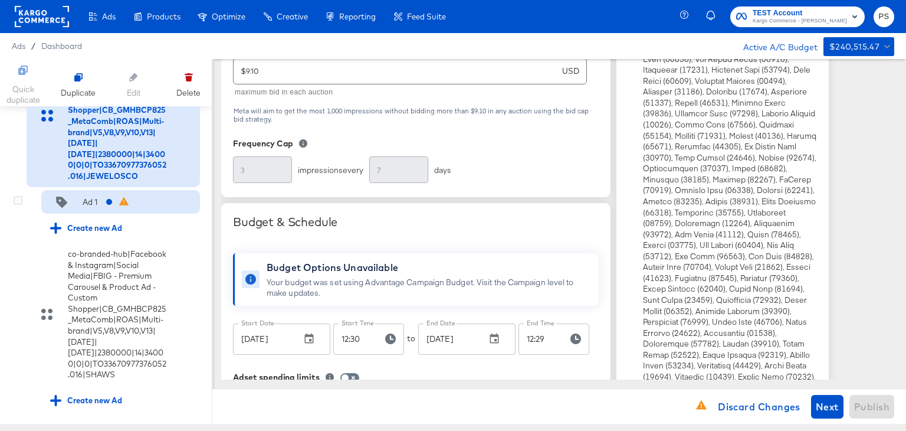
click at [77, 208] on div "Ad 1" at bounding box center [73, 202] width 47 height 12
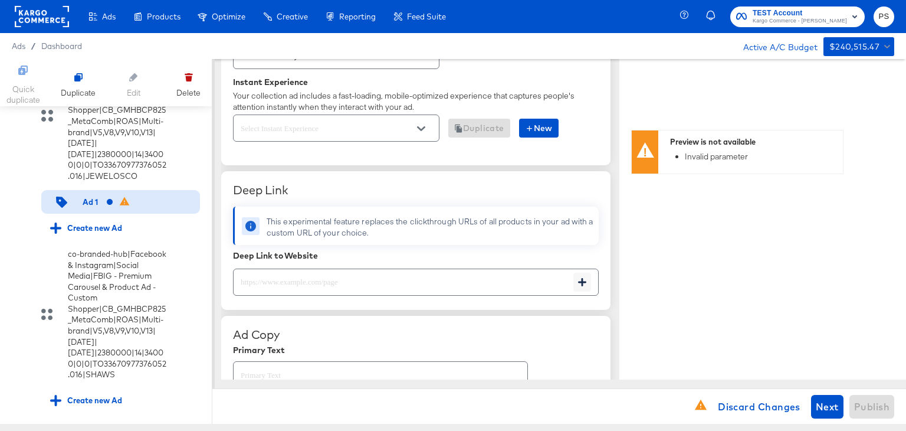
scroll to position [322, 0]
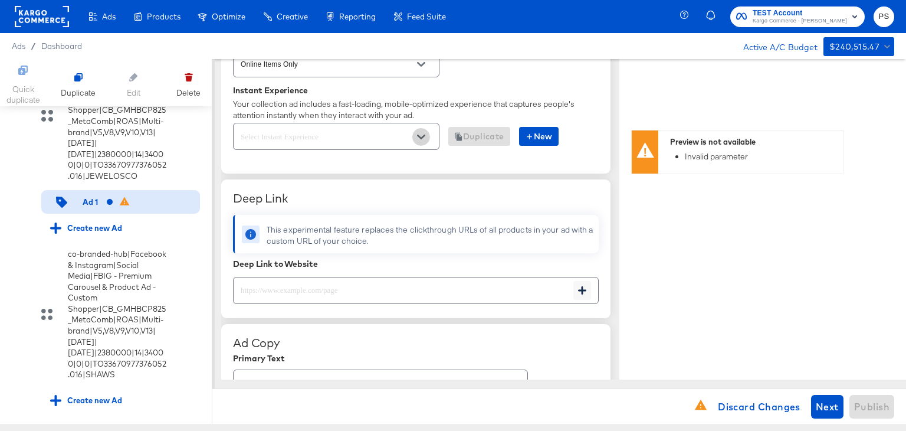
click at [415, 135] on button "Open" at bounding box center [421, 137] width 18 height 18
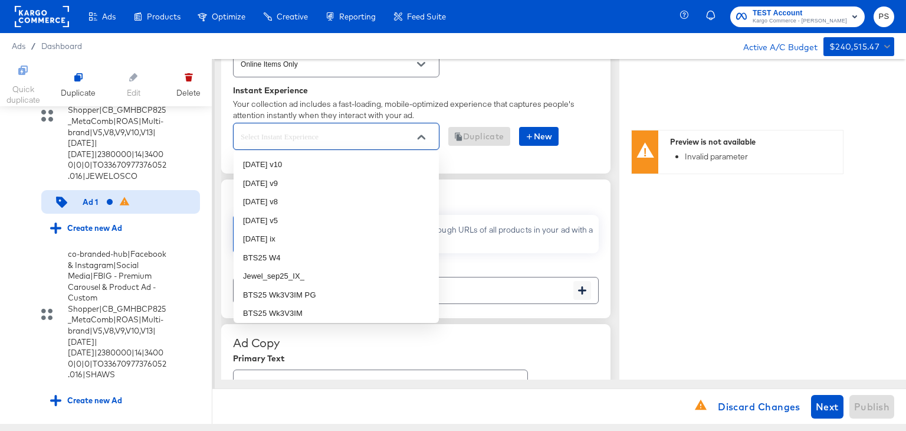
click at [337, 136] on input "text" at bounding box center [327, 137] width 178 height 14
drag, startPoint x: 277, startPoint y: 225, endPoint x: 240, endPoint y: 221, distance: 36.7
click at [240, 221] on li "[DATE] v5" at bounding box center [336, 220] width 205 height 19
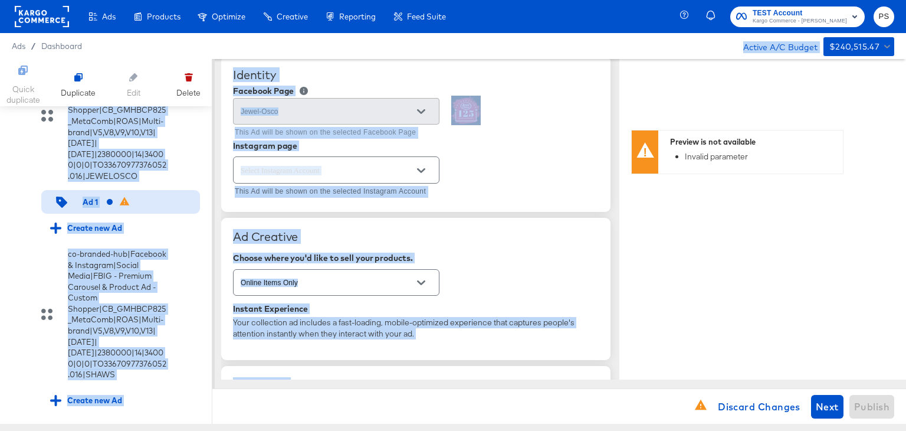
scroll to position [24, 0]
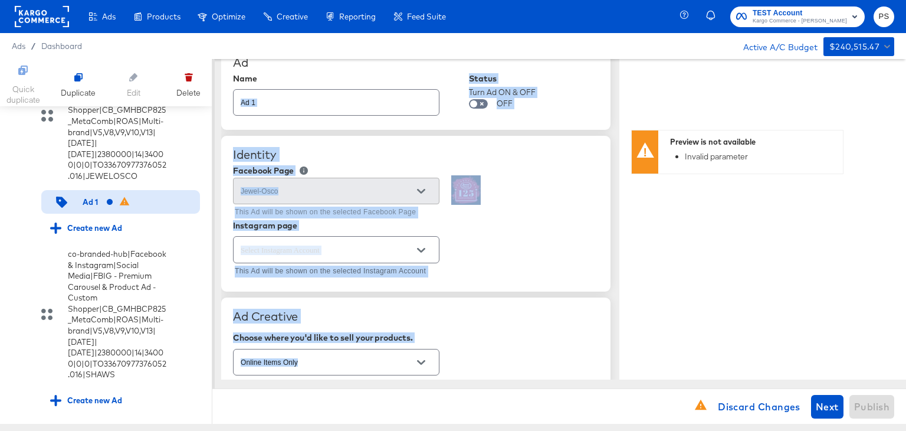
drag, startPoint x: 240, startPoint y: 221, endPoint x: 343, endPoint y: 74, distance: 179.7
click at [453, 188] on img at bounding box center [465, 189] width 29 height 29
click at [518, 221] on div "Instagram page" at bounding box center [416, 225] width 366 height 9
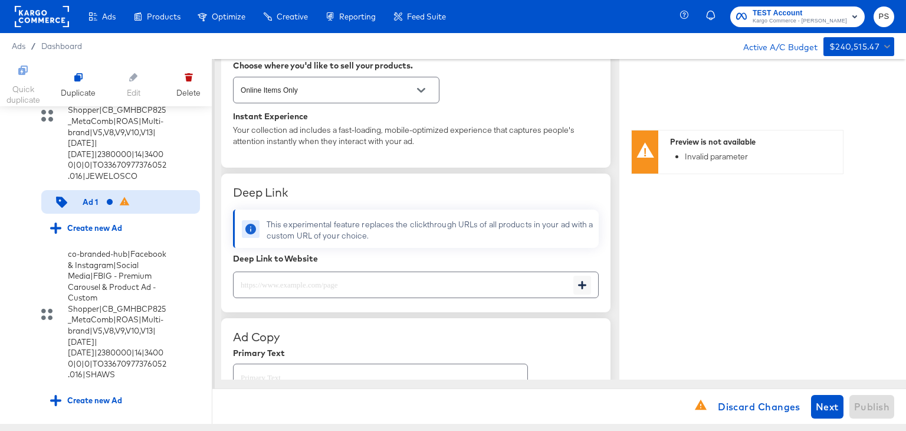
scroll to position [297, 0]
click at [418, 88] on icon "Open" at bounding box center [421, 89] width 8 height 5
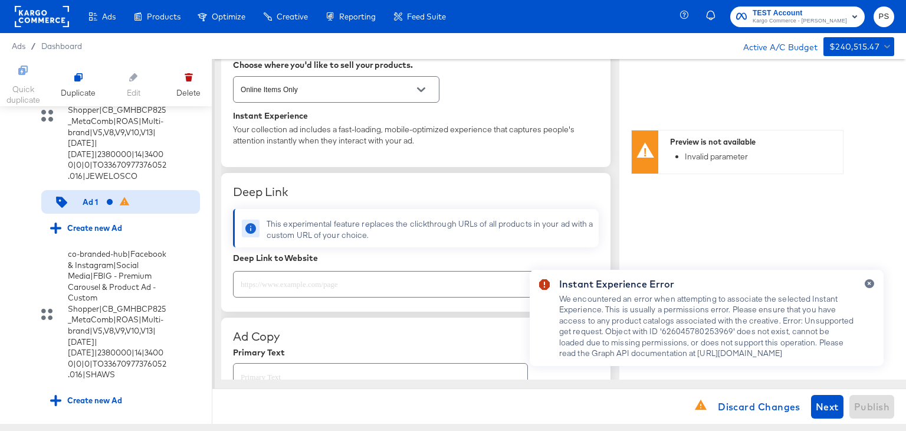
click at [534, 74] on div "Online Items Only" at bounding box center [416, 89] width 366 height 31
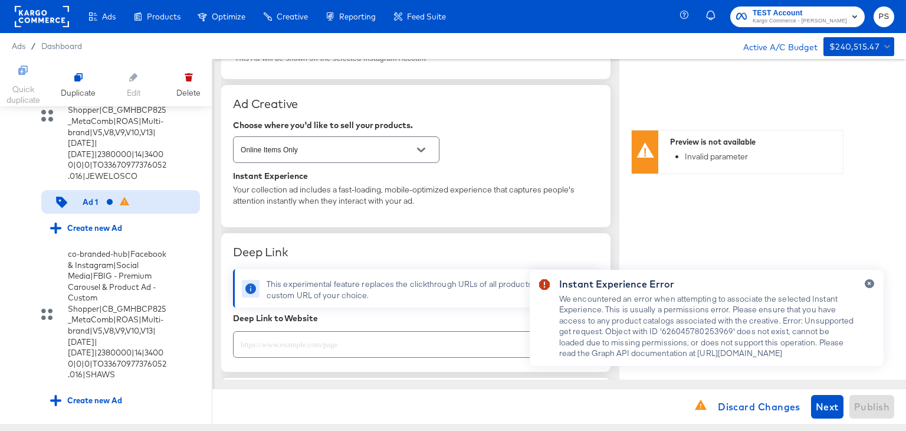
click at [432, 168] on div "Ad Creative Choose where you'd like to sell your products. Online Items Only In…" at bounding box center [415, 156] width 389 height 143
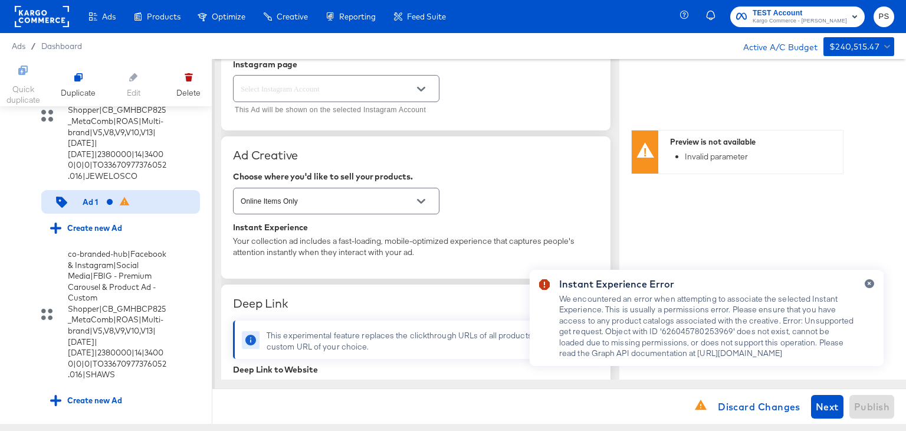
scroll to position [185, 0]
click at [749, 409] on span "Discard Changes" at bounding box center [759, 406] width 83 height 17
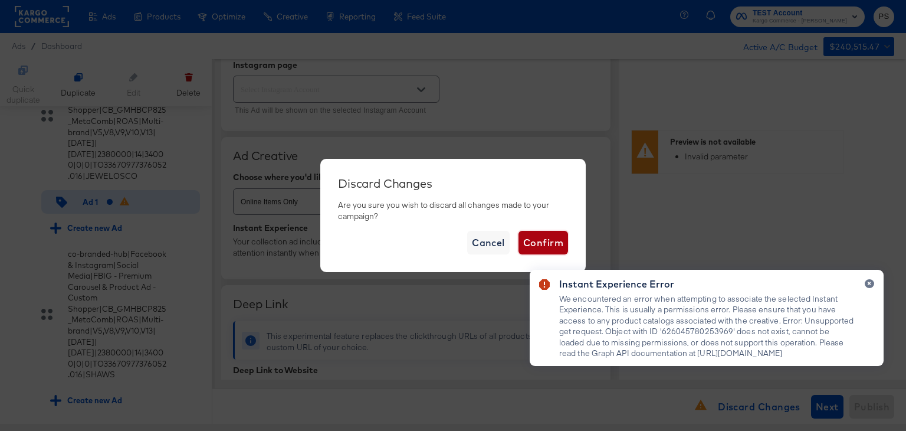
click at [536, 238] on span "Confirm" at bounding box center [543, 242] width 40 height 17
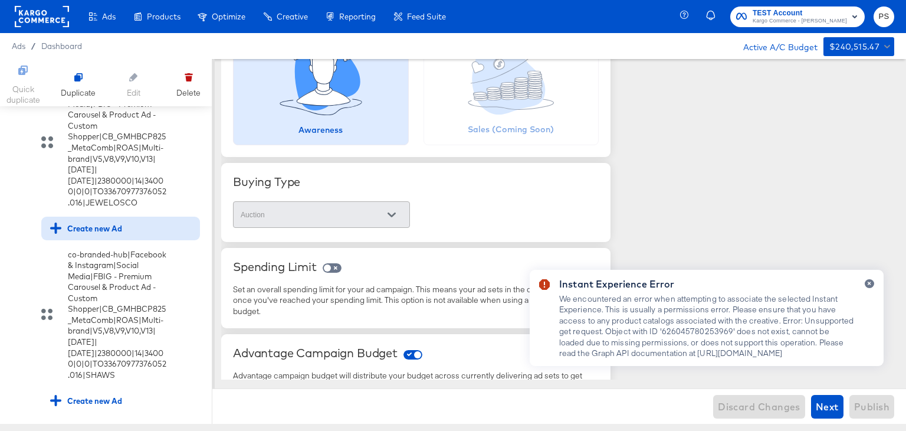
click at [101, 234] on div "Create new Ad" at bounding box center [86, 227] width 72 height 11
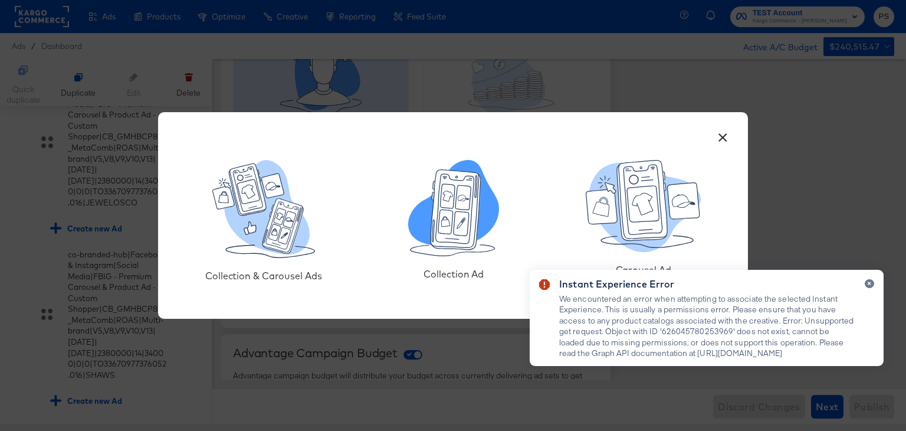
click at [444, 223] on icon at bounding box center [446, 221] width 8 height 10
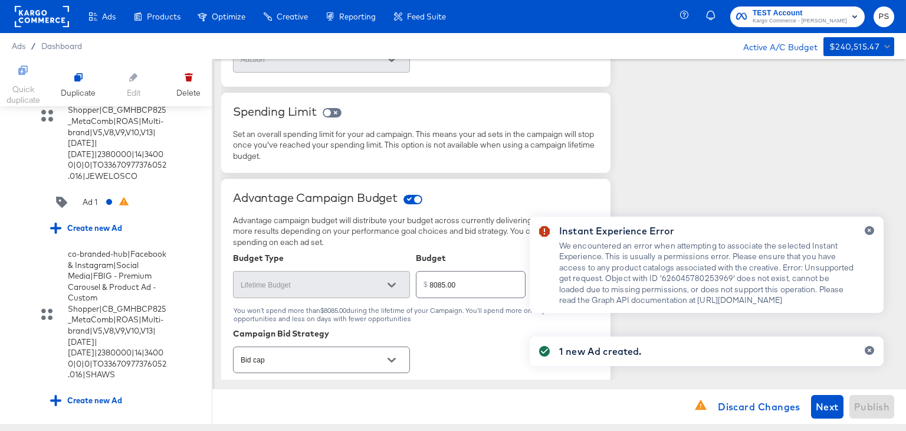
scroll to position [347, 0]
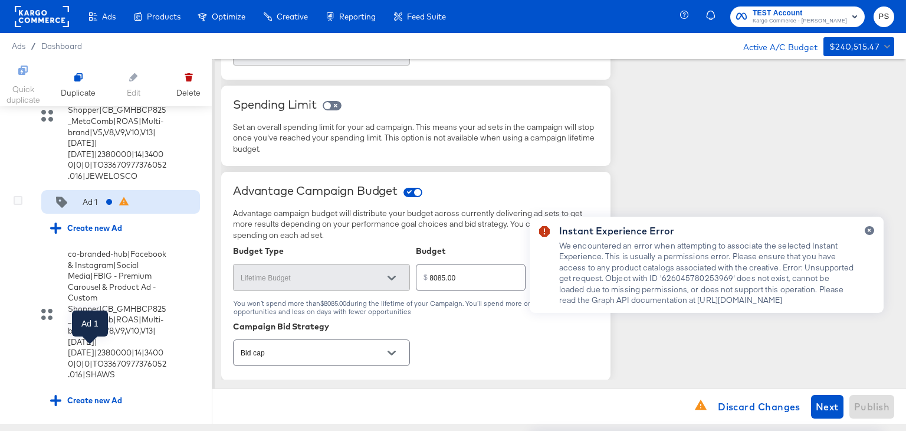
click at [86, 208] on div "Ad 1" at bounding box center [90, 201] width 15 height 11
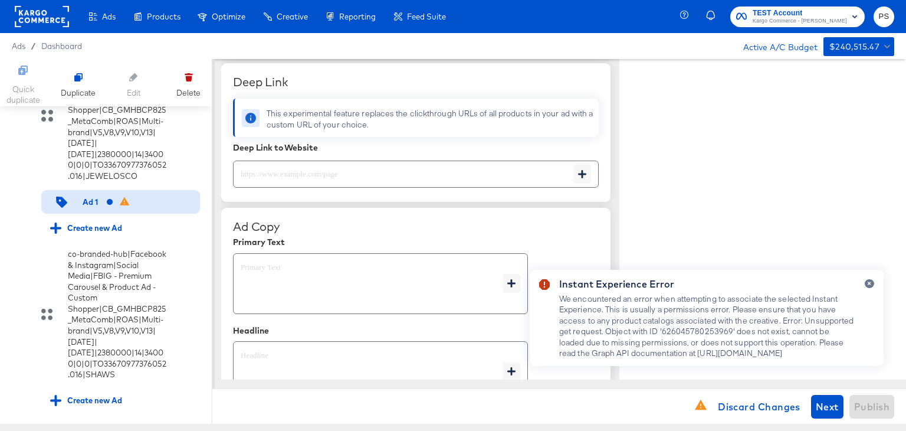
type textarea "x"
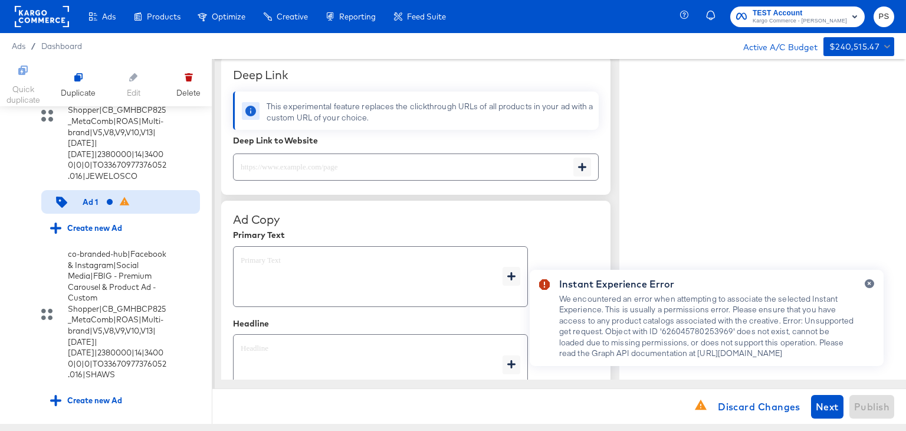
type textarea "x"
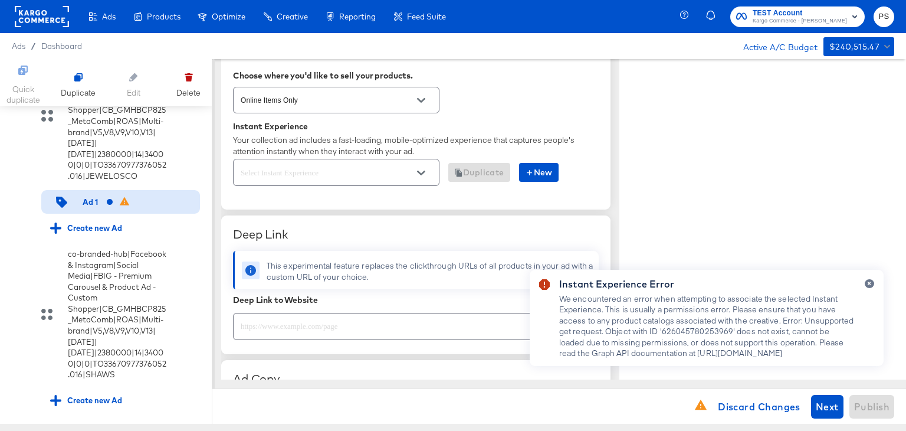
scroll to position [275, 0]
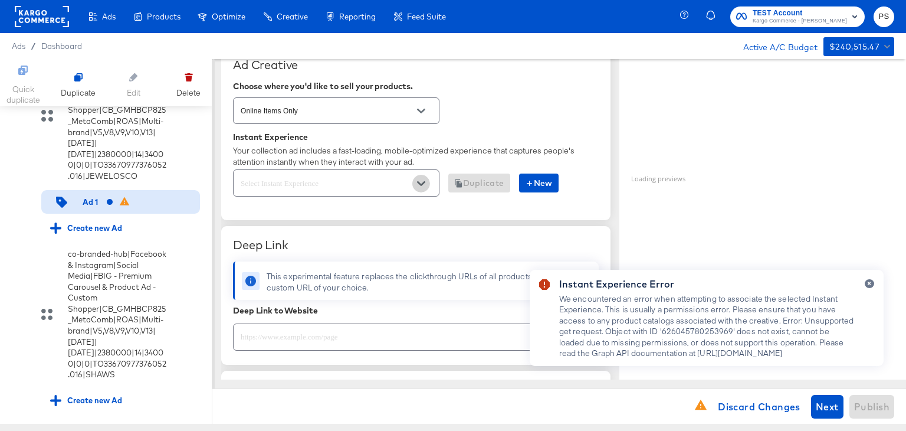
click at [420, 180] on icon "Open" at bounding box center [421, 183] width 8 height 8
click at [421, 185] on icon "Open" at bounding box center [421, 183] width 8 height 8
click at [418, 182] on icon "Open" at bounding box center [421, 183] width 8 height 8
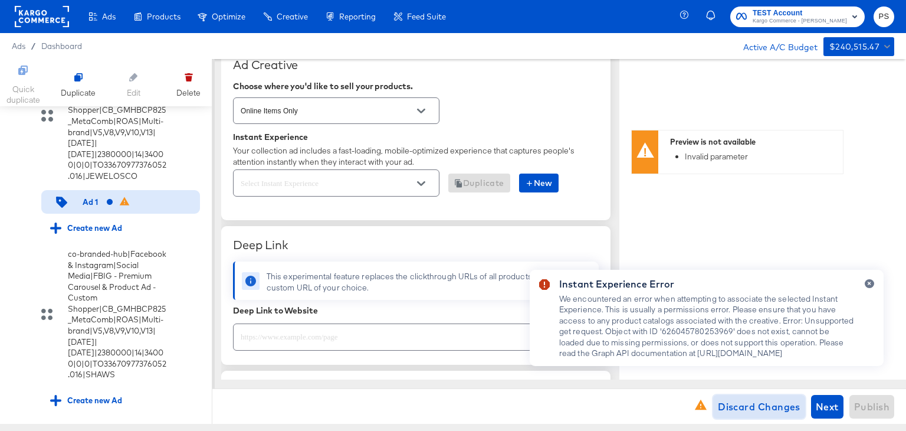
click at [771, 408] on span "Discard Changes" at bounding box center [759, 406] width 83 height 17
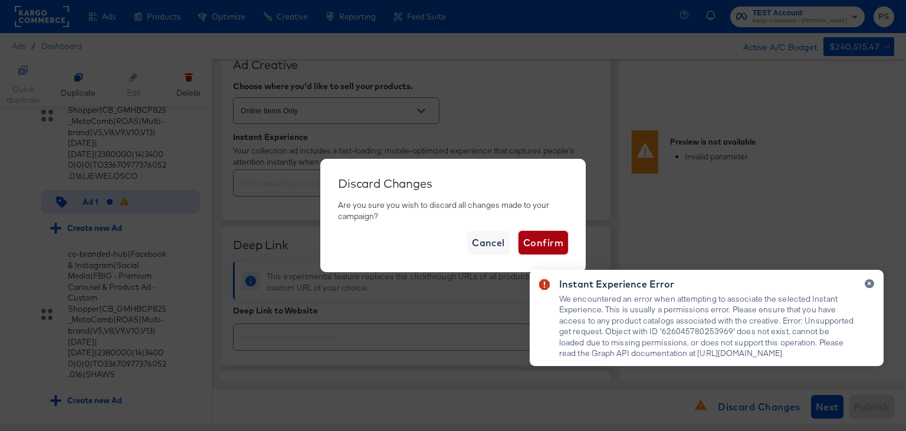
click at [526, 240] on span "Confirm" at bounding box center [543, 242] width 40 height 17
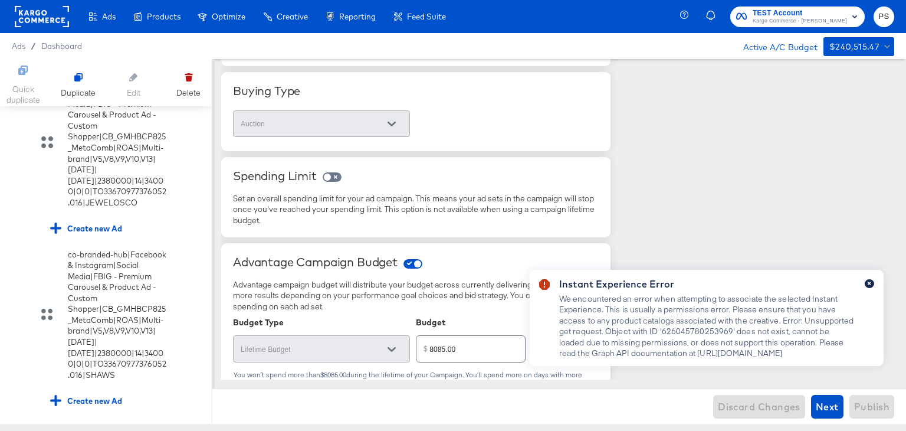
click at [872, 280] on button "button" at bounding box center [869, 283] width 9 height 9
